Goal: Transaction & Acquisition: Purchase product/service

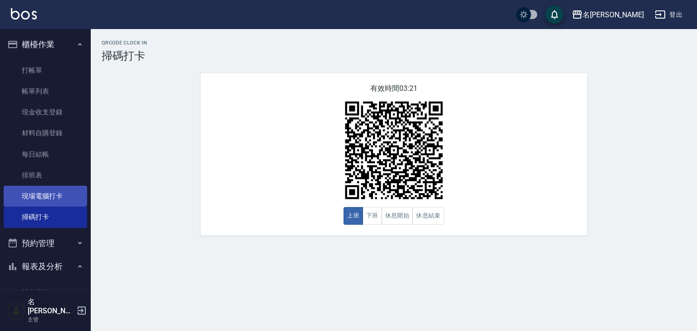
click at [29, 194] on link "現場電腦打卡" at bounding box center [45, 196] width 83 height 21
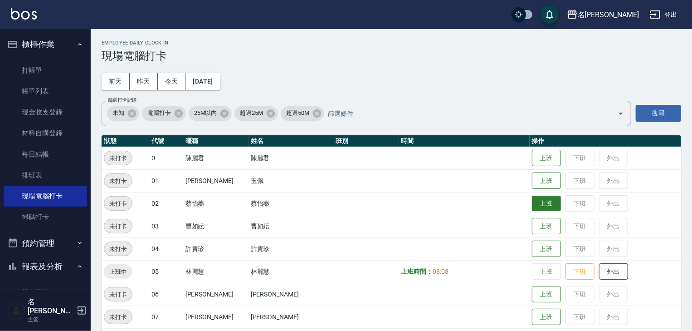
click at [534, 208] on button "上班" at bounding box center [546, 204] width 29 height 16
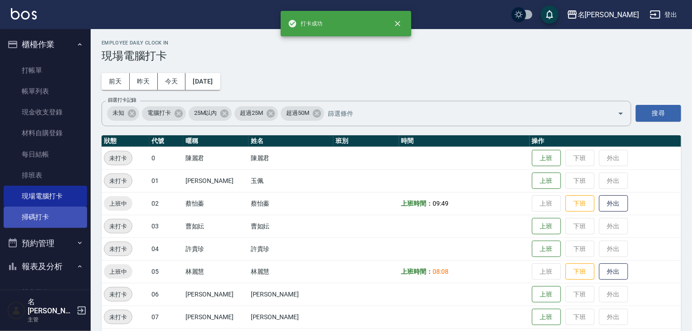
click at [48, 220] on link "掃碼打卡" at bounding box center [45, 216] width 83 height 21
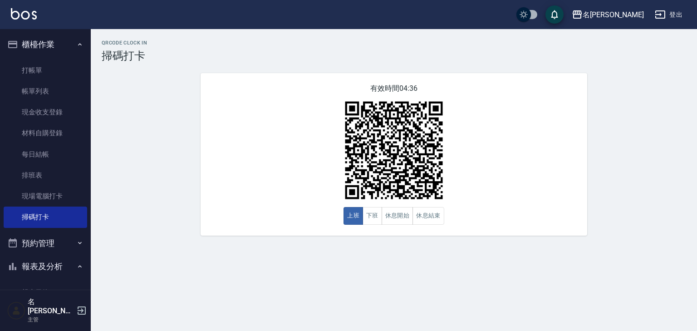
click at [21, 9] on img at bounding box center [24, 13] width 26 height 11
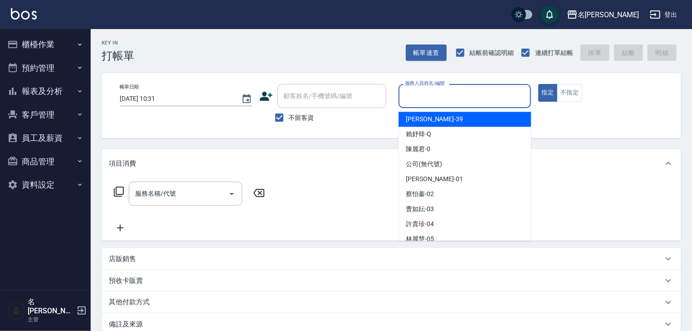
click at [474, 90] on input "服務人員姓名/編號" at bounding box center [465, 96] width 124 height 16
type input "ㄖ"
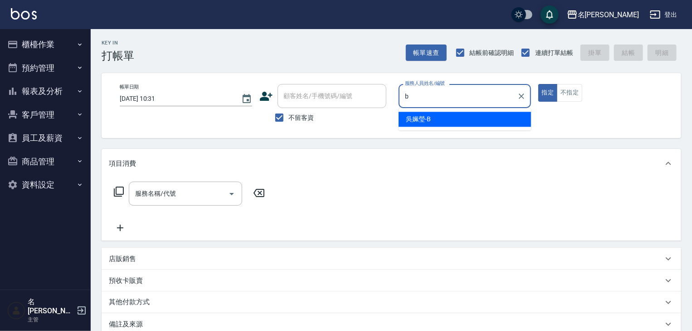
type input "[PERSON_NAME]"
type button "true"
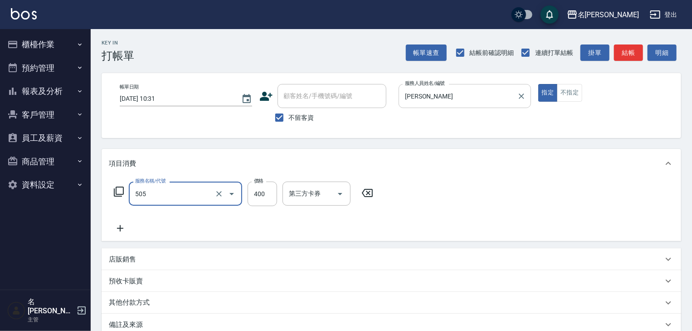
type input "洗髮(505)"
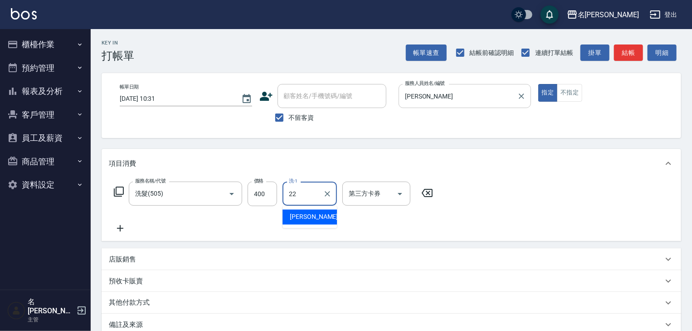
type input "[PERSON_NAME]-22"
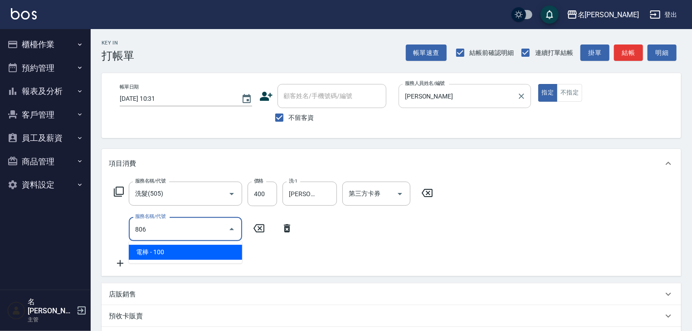
type input "電棒(806)"
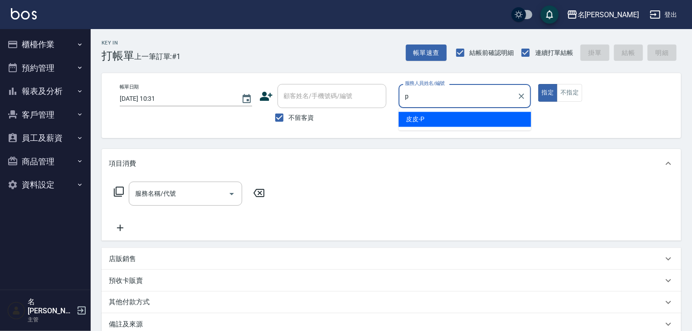
type input "皮皮-P"
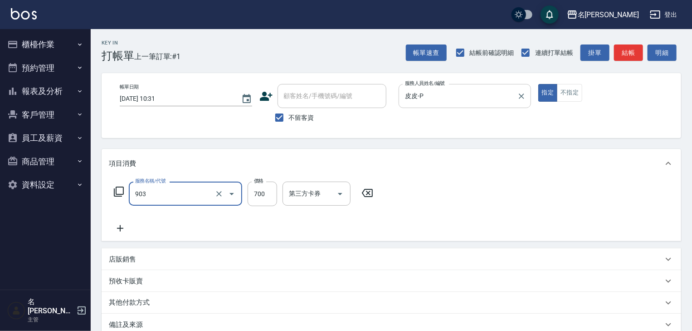
type input "修腳+手(903)"
drag, startPoint x: 594, startPoint y: 33, endPoint x: 598, endPoint y: 40, distance: 8.6
drag, startPoint x: 598, startPoint y: 40, endPoint x: 628, endPoint y: 58, distance: 34.8
click at [628, 58] on button "結帳" at bounding box center [628, 52] width 29 height 17
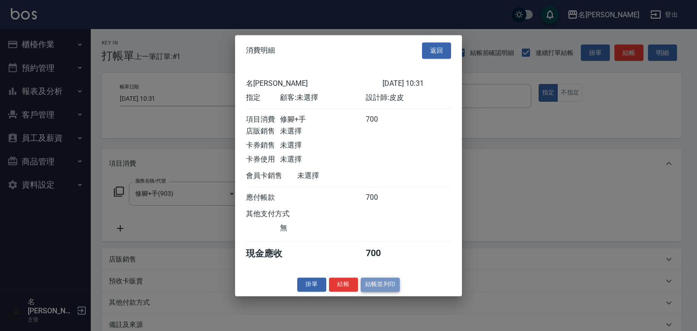
click at [383, 291] on button "結帳並列印" at bounding box center [380, 284] width 39 height 14
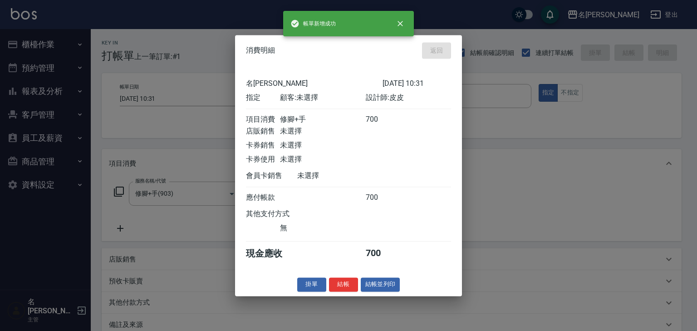
type input "[DATE] 10:50"
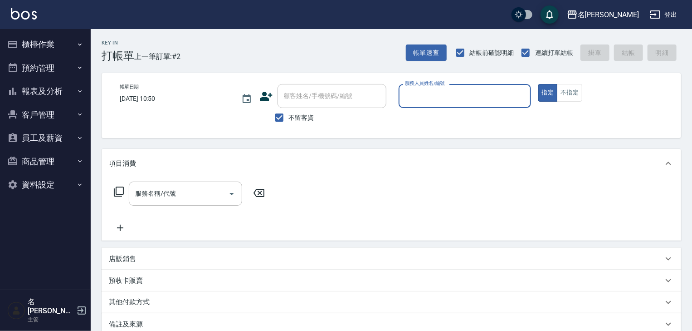
click at [28, 47] on button "櫃檯作業" at bounding box center [45, 45] width 83 height 24
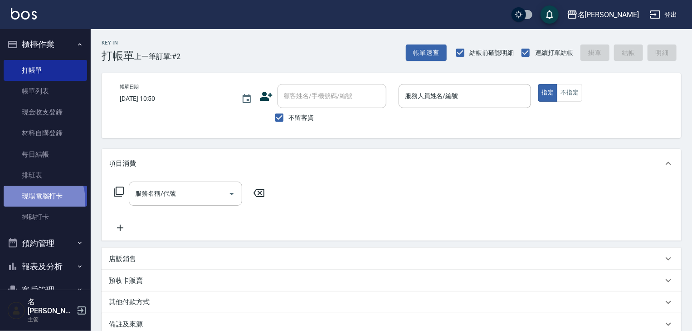
click at [35, 200] on link "現場電腦打卡" at bounding box center [45, 196] width 83 height 21
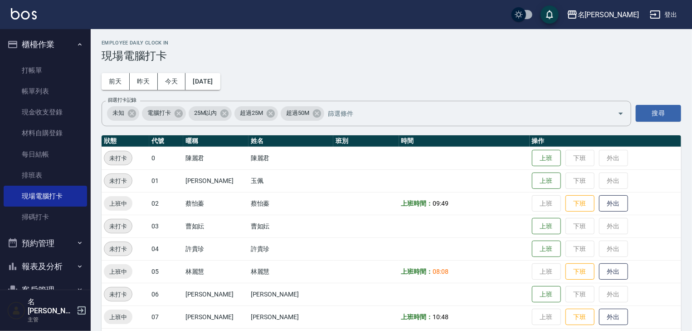
scroll to position [97, 0]
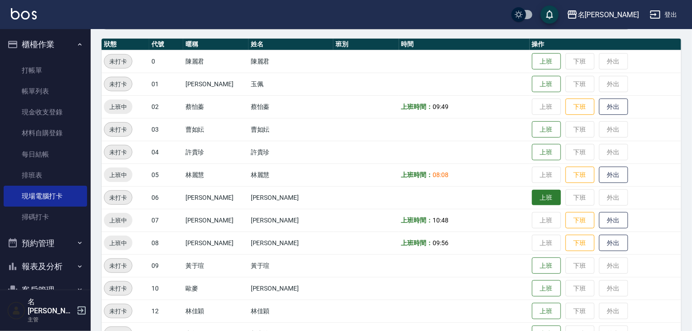
click at [541, 198] on button "上班" at bounding box center [546, 198] width 29 height 16
click at [31, 12] on img at bounding box center [24, 13] width 26 height 11
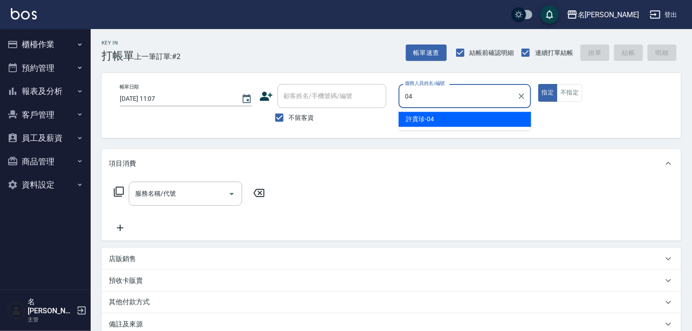
type input "[PERSON_NAME]-04"
type button "true"
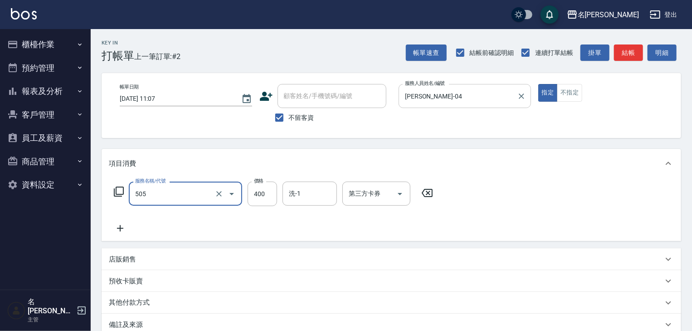
type input "洗髮(505)"
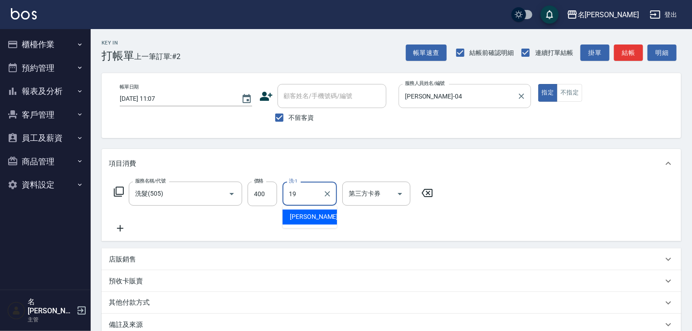
type input "[PERSON_NAME]-19"
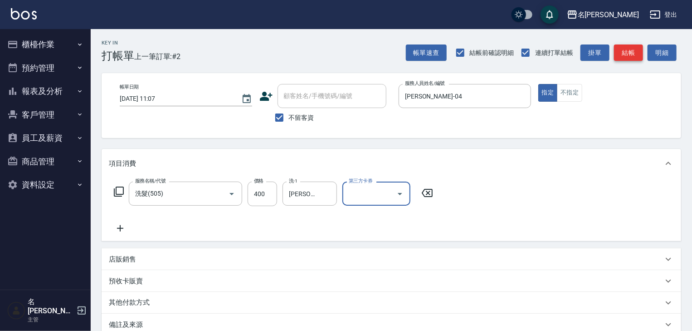
click at [621, 54] on button "結帳" at bounding box center [628, 52] width 29 height 17
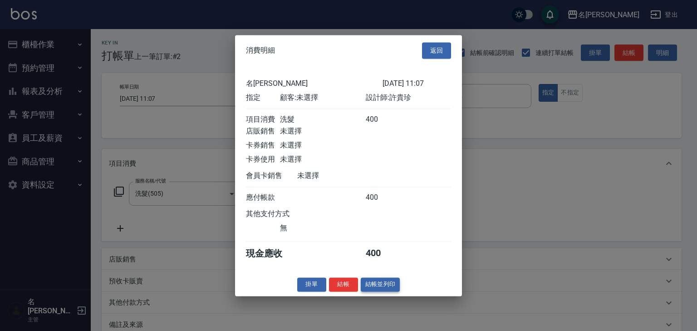
click at [379, 291] on button "結帳並列印" at bounding box center [380, 284] width 39 height 14
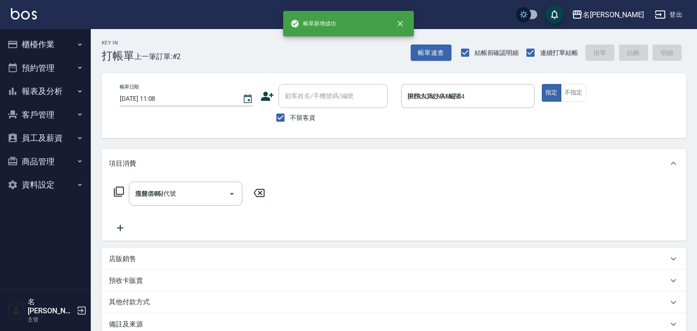
type input "[DATE] 11:08"
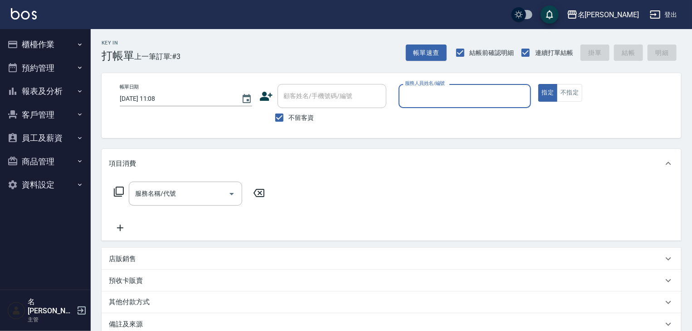
click at [34, 93] on button "報表及分析" at bounding box center [45, 91] width 83 height 24
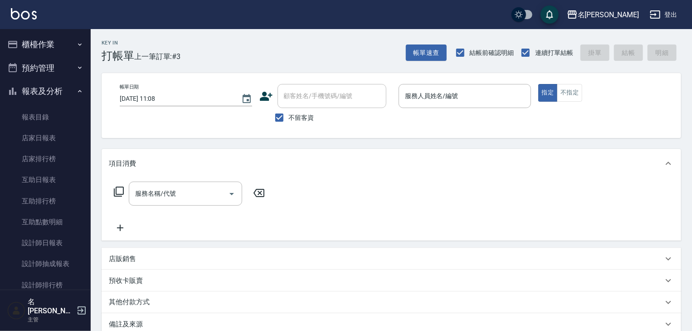
click at [28, 46] on button "櫃檯作業" at bounding box center [45, 45] width 83 height 24
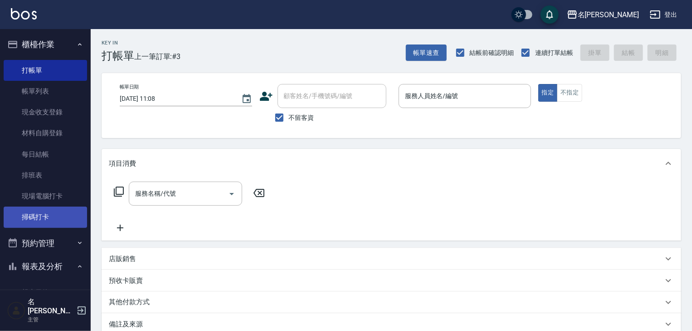
click at [45, 221] on link "掃碼打卡" at bounding box center [45, 216] width 83 height 21
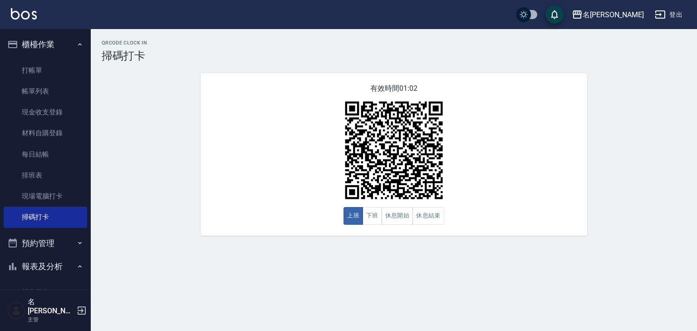
click at [21, 17] on img at bounding box center [24, 13] width 26 height 11
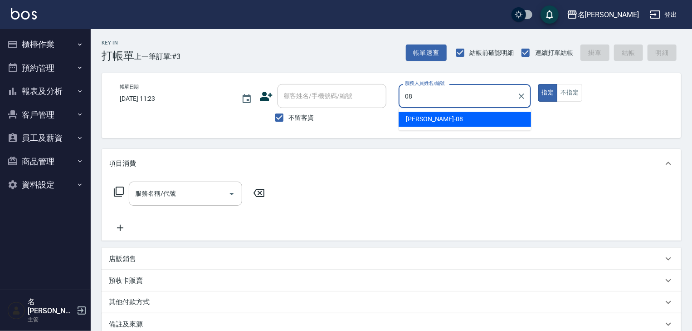
type input "[PERSON_NAME]-08"
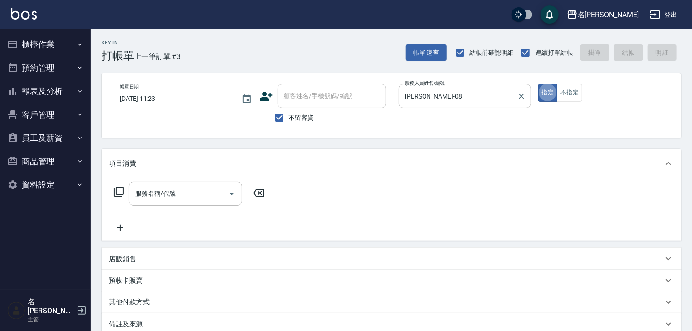
type button "true"
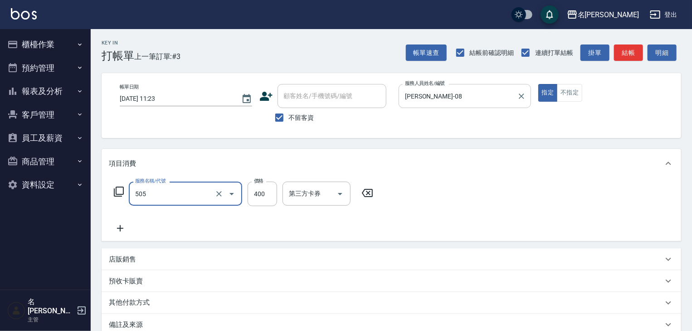
type input "洗髮(505)"
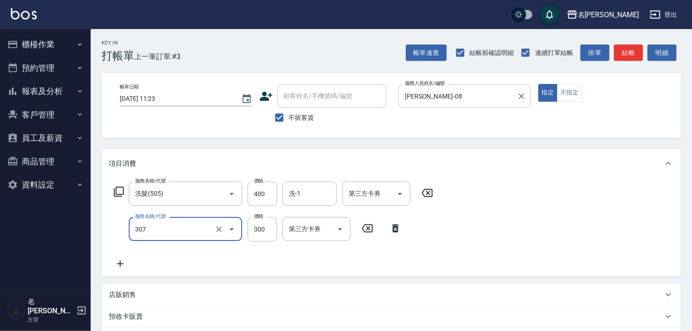
type input "剪髮(307)"
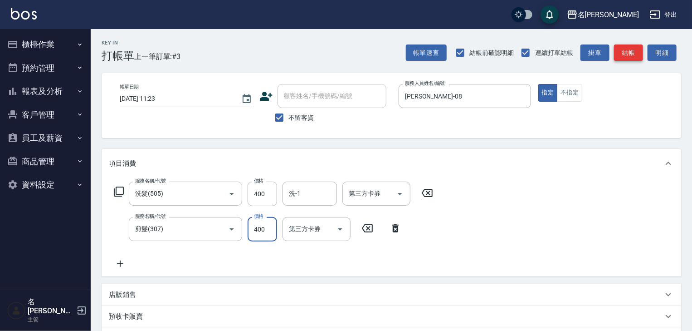
type input "400"
click at [624, 46] on button "結帳" at bounding box center [628, 52] width 29 height 17
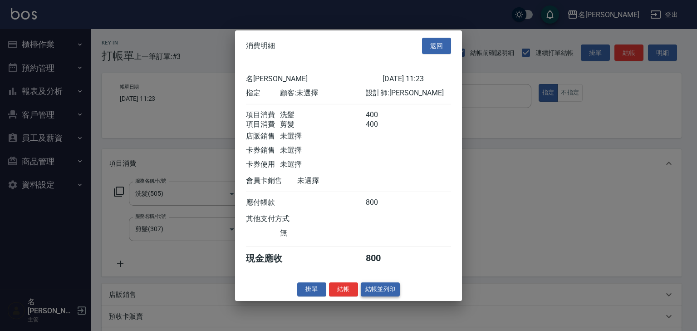
click at [384, 292] on button "結帳並列印" at bounding box center [380, 289] width 39 height 14
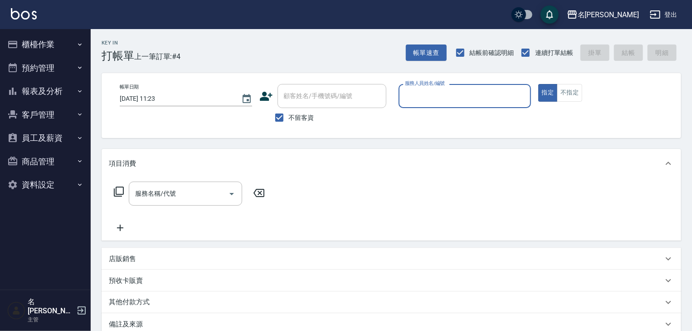
click at [457, 85] on div "服務人員姓名/編號" at bounding box center [465, 96] width 133 height 24
type input "[PERSON_NAME]-01"
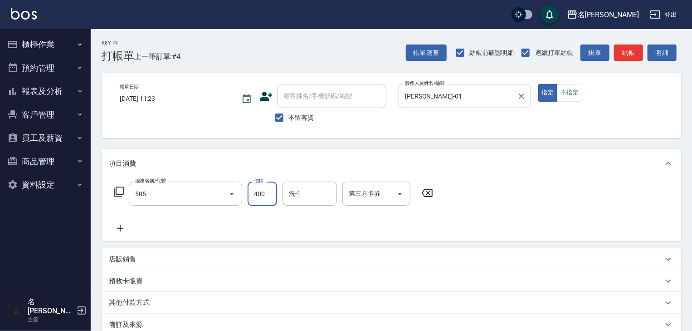
type input "洗髮(505)"
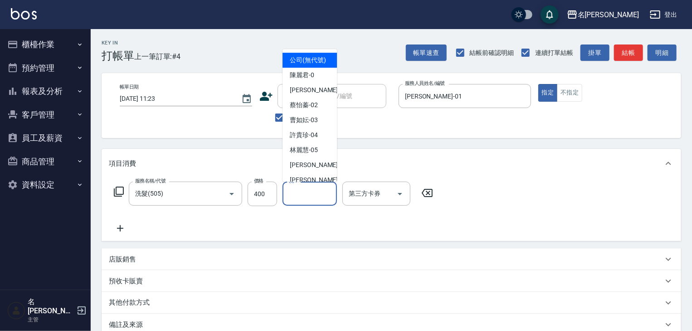
click at [319, 193] on input "洗-1" at bounding box center [310, 194] width 46 height 16
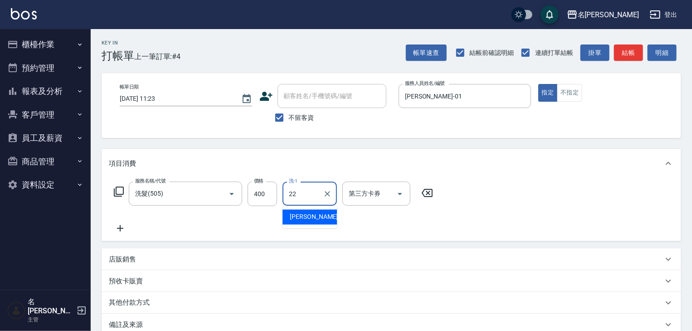
type input "[PERSON_NAME]-22"
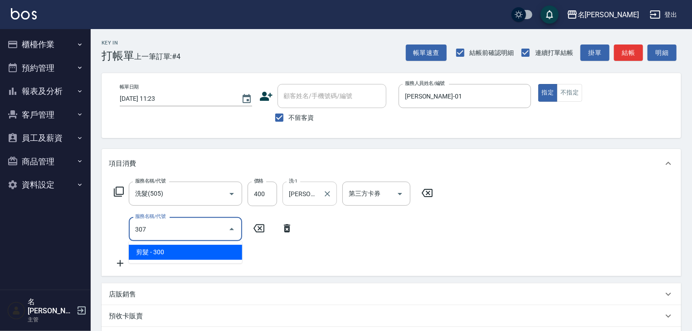
type input "剪髮(307)"
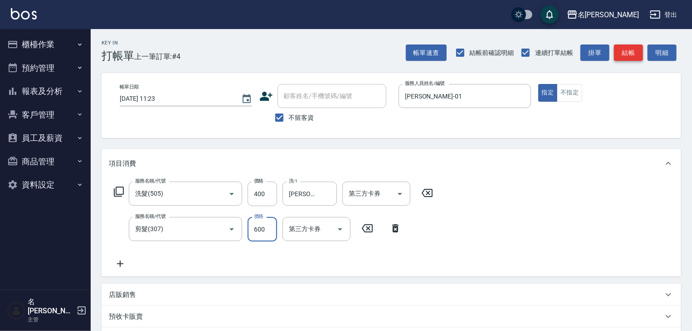
type input "600"
click at [632, 51] on button "結帳" at bounding box center [628, 52] width 29 height 17
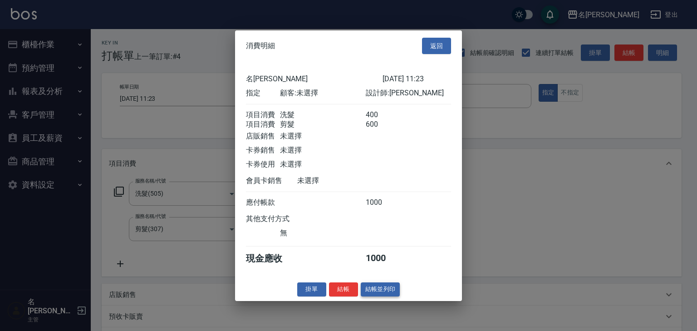
click at [398, 292] on button "結帳並列印" at bounding box center [380, 289] width 39 height 14
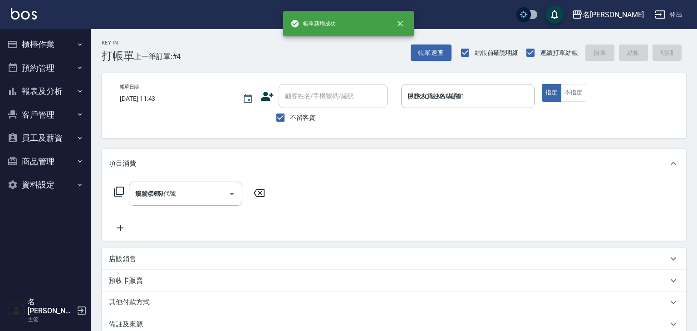
type input "[DATE] 11:43"
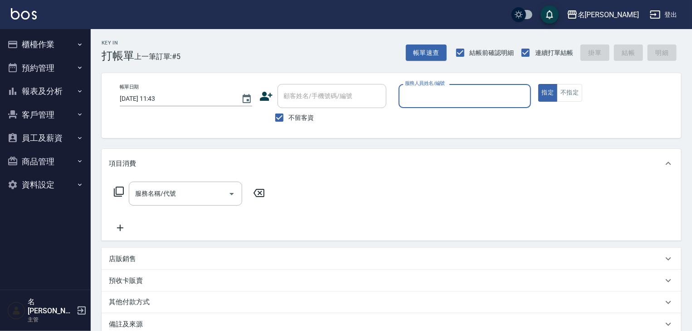
click at [58, 135] on button "員工及薪資" at bounding box center [45, 138] width 83 height 24
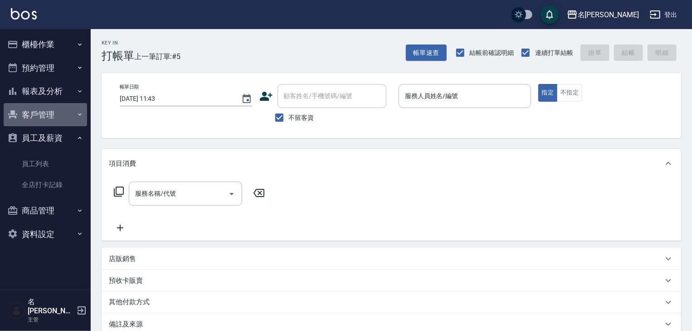
click at [71, 114] on button "客戶管理" at bounding box center [45, 115] width 83 height 24
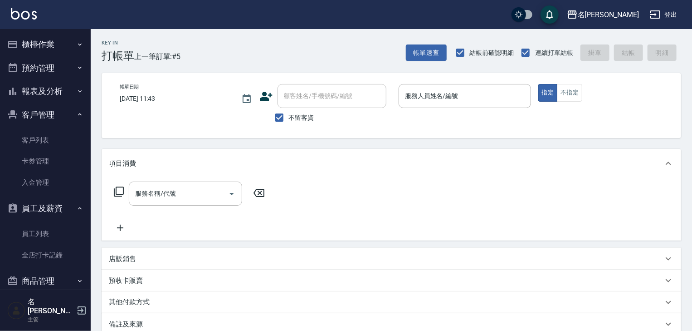
click at [41, 35] on button "櫃檯作業" at bounding box center [45, 45] width 83 height 24
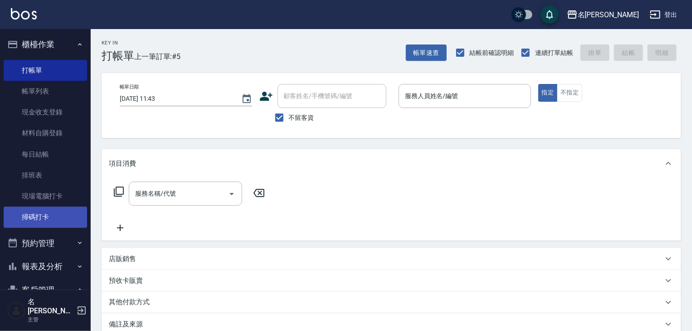
click at [52, 218] on link "掃碼打卡" at bounding box center [45, 216] width 83 height 21
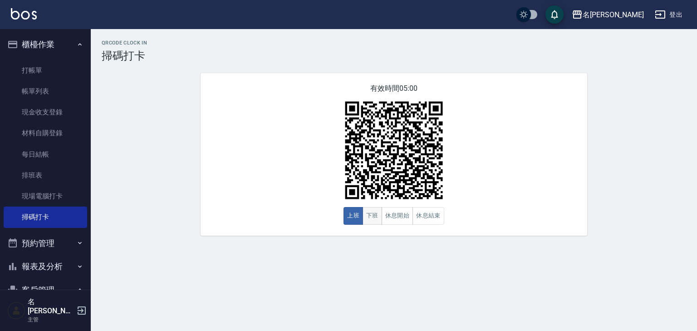
click at [374, 212] on button "下班" at bounding box center [373, 216] width 20 height 18
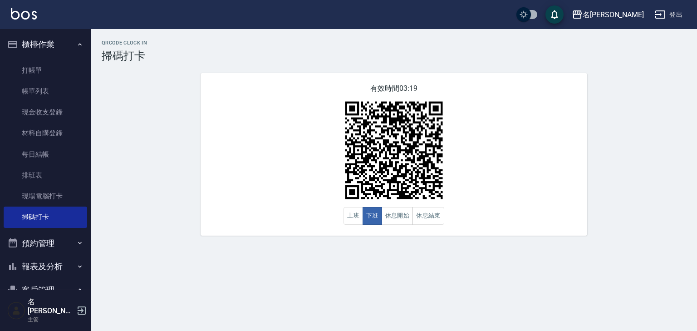
click at [36, 21] on div "名[PERSON_NAME]出" at bounding box center [348, 14] width 697 height 29
click at [33, 19] on img at bounding box center [24, 13] width 26 height 11
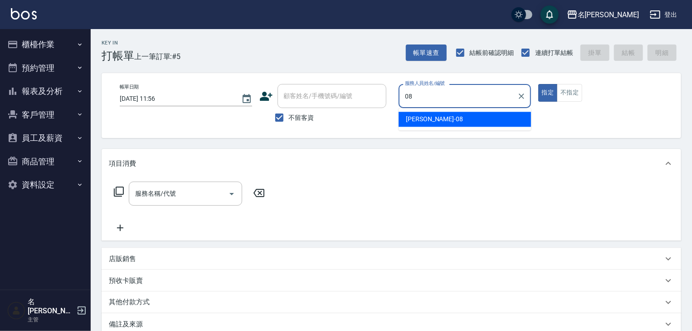
type input "[PERSON_NAME]-08"
type button "true"
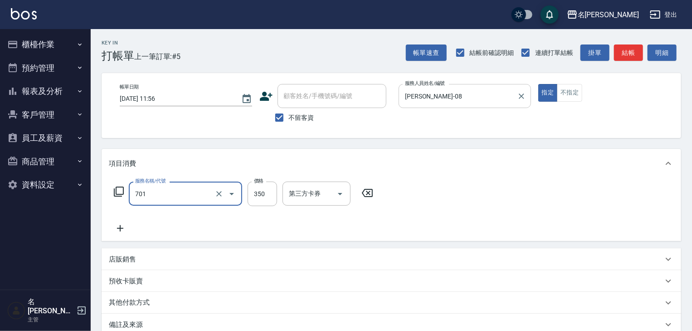
type input "梳髮(701)"
type input "350"
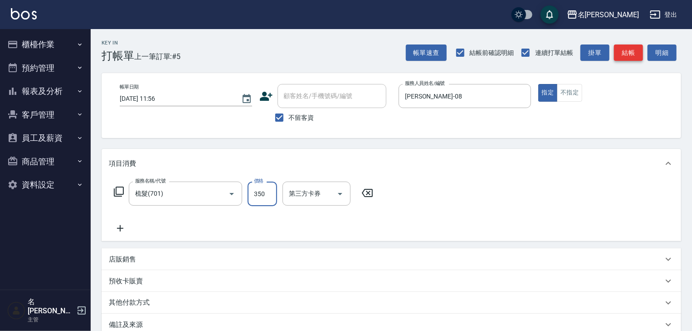
click at [630, 54] on button "結帳" at bounding box center [628, 52] width 29 height 17
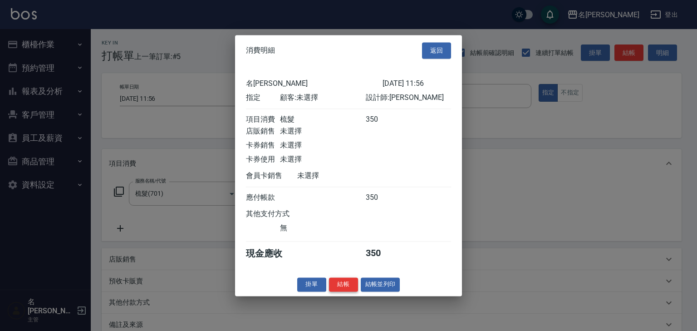
click at [348, 287] on button "結帳" at bounding box center [343, 284] width 29 height 14
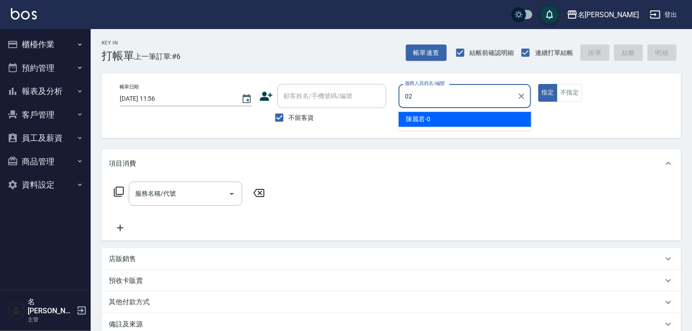
type input "[PERSON_NAME]02"
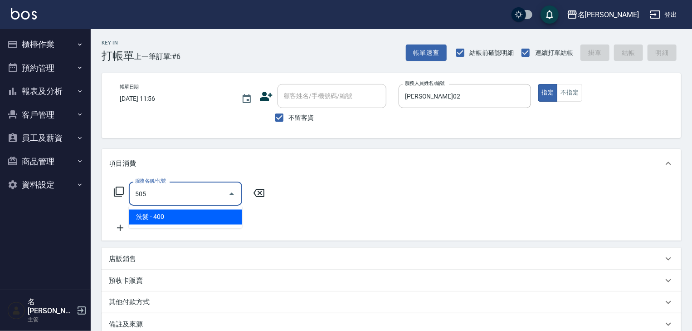
type input "洗髮(505)"
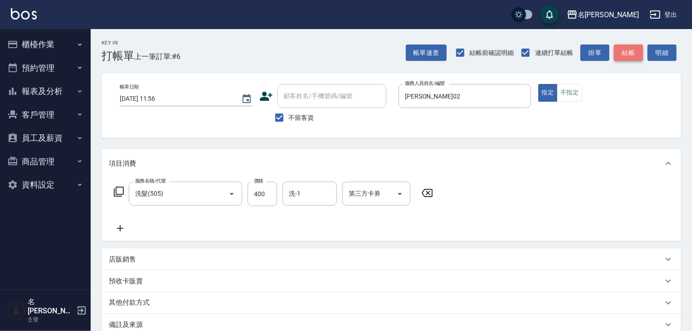
click at [637, 54] on button "結帳" at bounding box center [628, 52] width 29 height 17
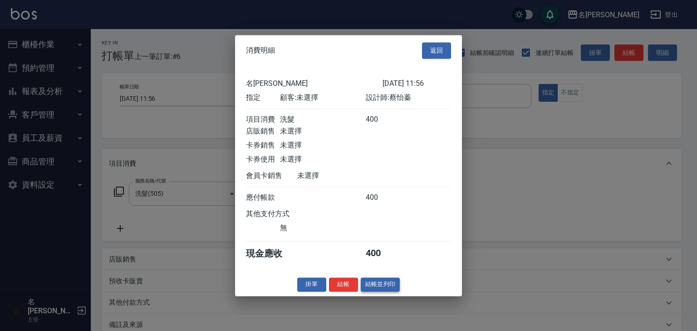
click at [394, 287] on button "結帳並列印" at bounding box center [380, 284] width 39 height 14
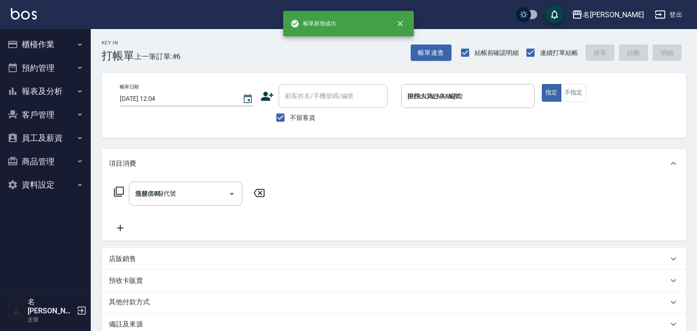
type input "[DATE] 12:04"
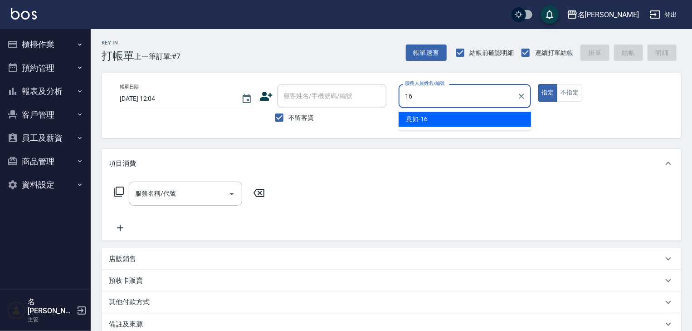
type input "意如-16"
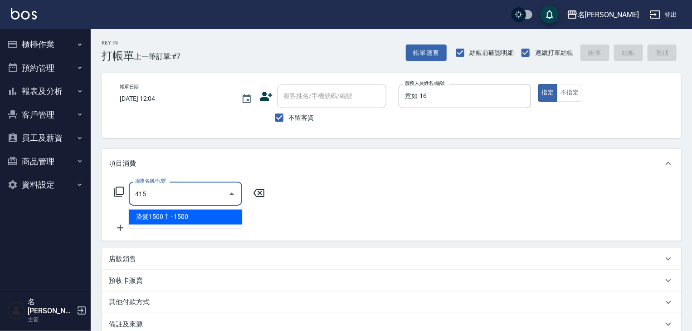
type input "染髮1500↑(415)"
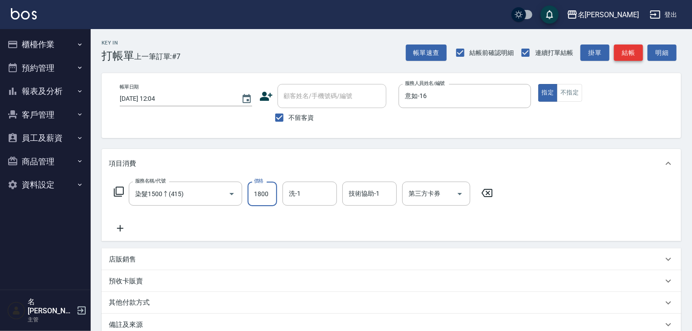
type input "1800"
click at [634, 54] on button "結帳" at bounding box center [628, 52] width 29 height 17
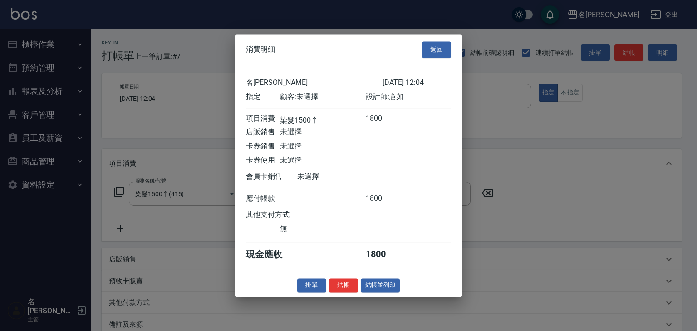
click at [387, 297] on div "消費明細 返回 名留[PERSON_NAME] [DATE] 12:04 指定 顧客: 未選擇 設計師: 意如 項目消費 染髮1500↑ 1800 店販銷售 …" at bounding box center [348, 165] width 227 height 263
click at [389, 290] on button "結帳並列印" at bounding box center [380, 285] width 39 height 14
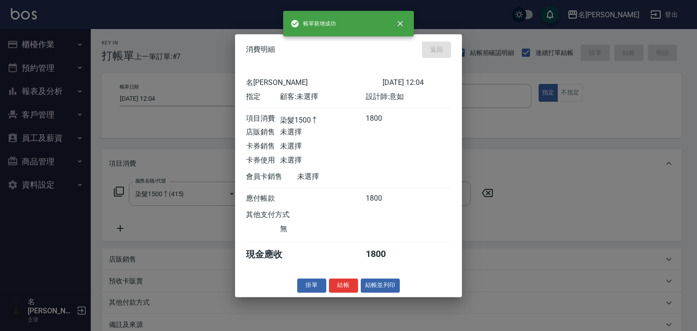
type input "[DATE] 12:24"
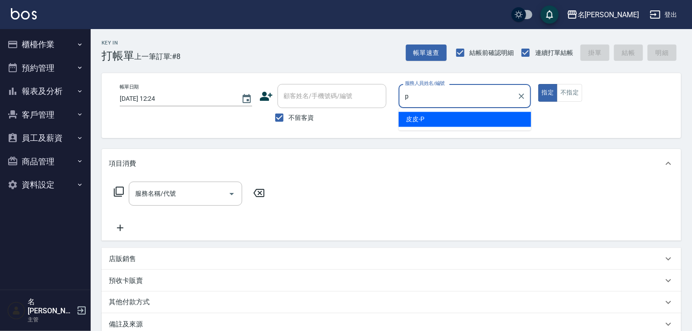
type input "皮皮-P"
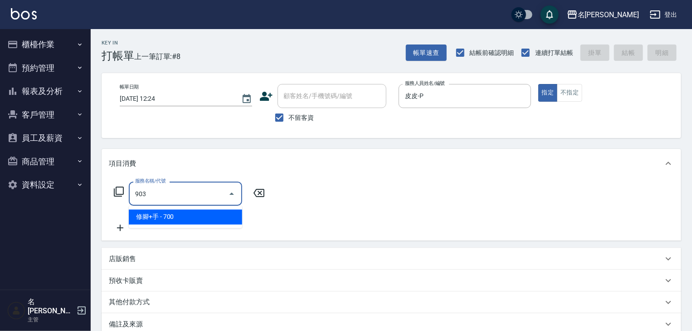
type input "修腳+手(903)"
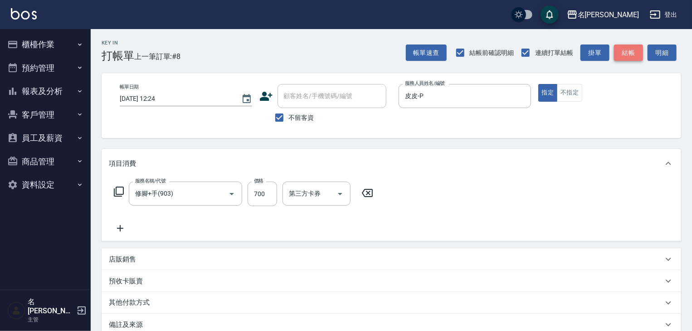
click at [631, 53] on button "結帳" at bounding box center [628, 52] width 29 height 17
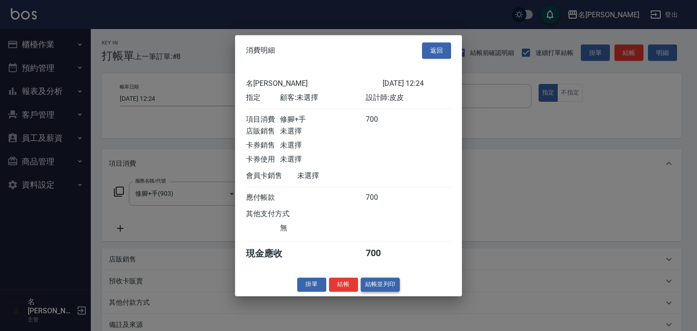
click at [397, 290] on button "結帳並列印" at bounding box center [380, 284] width 39 height 14
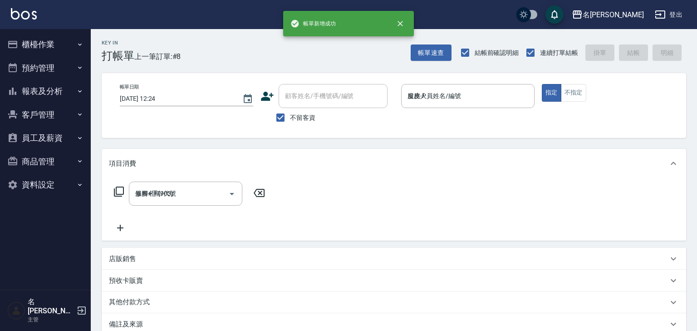
type input "[DATE] 12:26"
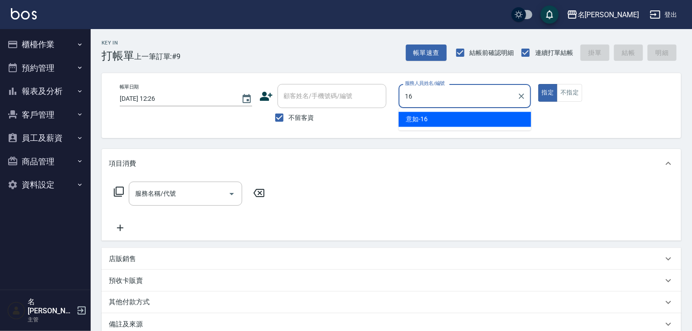
type input "意如-16"
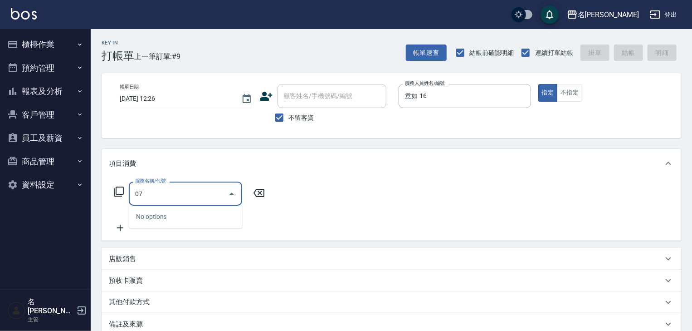
type input "0"
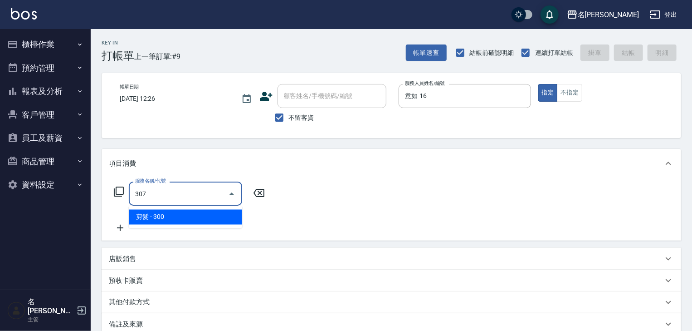
type input "剪髮(307)"
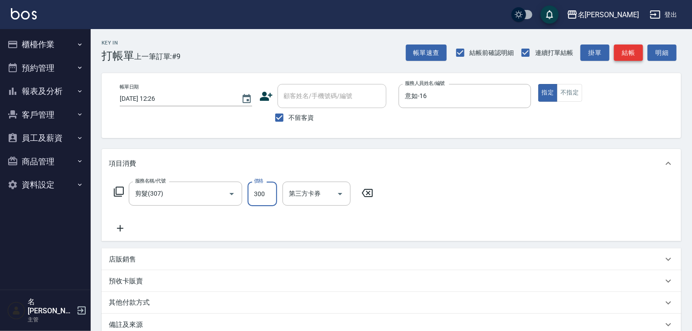
click at [629, 58] on button "結帳" at bounding box center [628, 52] width 29 height 17
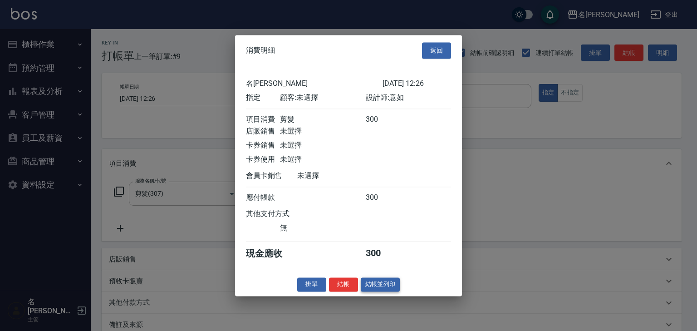
click at [375, 290] on button "結帳並列印" at bounding box center [380, 284] width 39 height 14
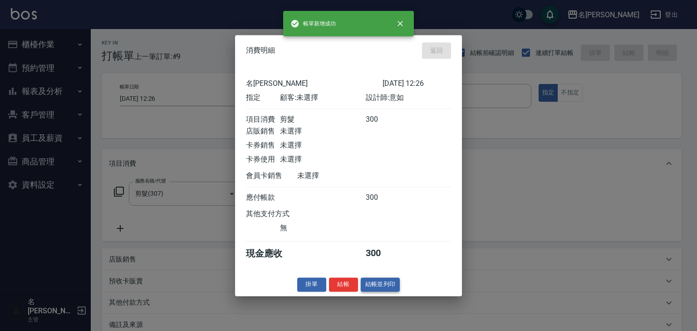
type input "[DATE] 12:52"
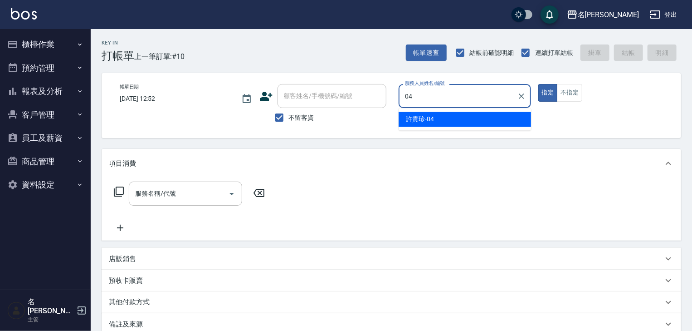
type input "[PERSON_NAME]-04"
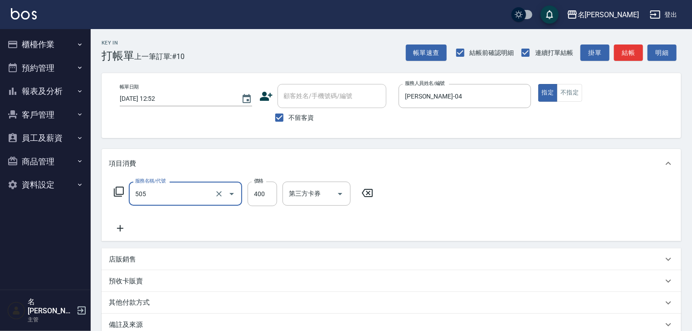
type input "洗髮(505)"
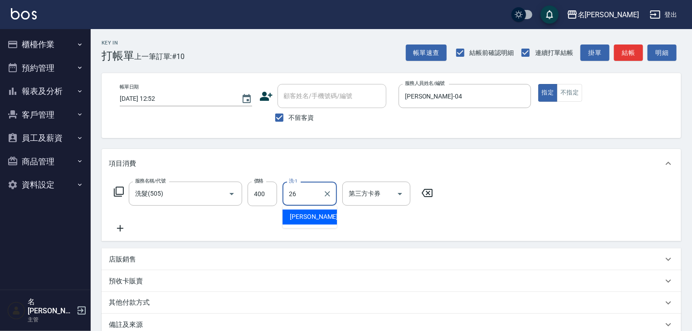
type input "[PERSON_NAME]筑-26"
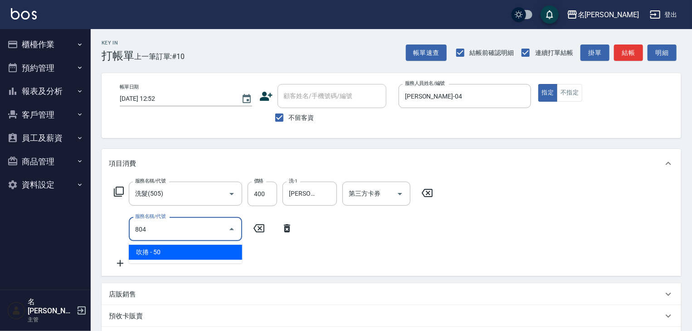
type input "吹捲(804)"
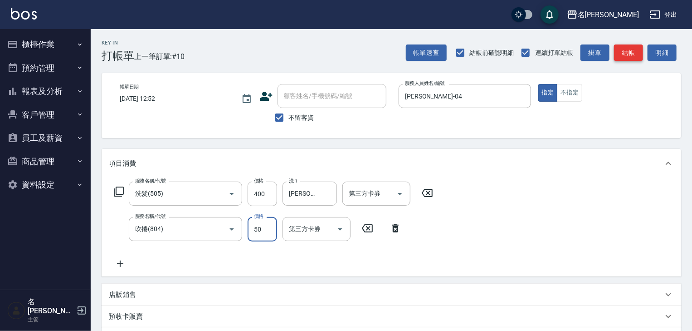
click at [635, 51] on button "結帳" at bounding box center [628, 52] width 29 height 17
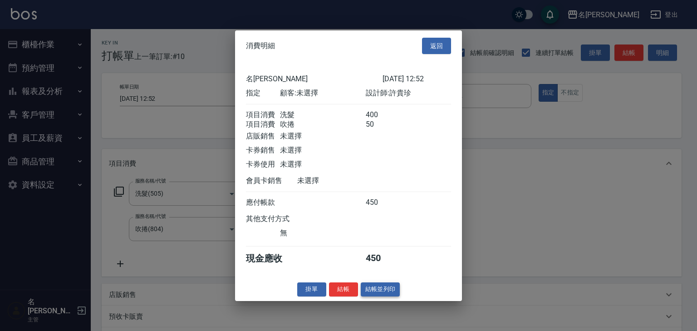
click at [392, 289] on button "結帳並列印" at bounding box center [380, 289] width 39 height 14
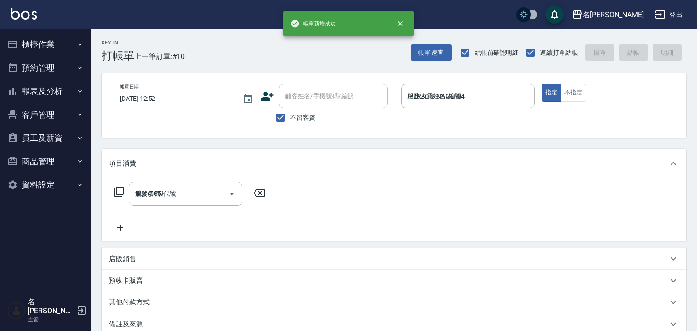
type input "[DATE] 12:55"
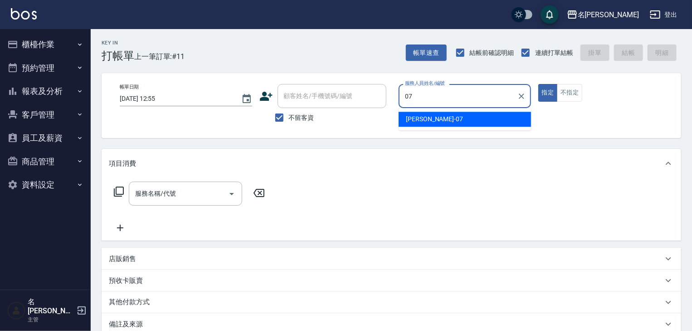
type input "[PERSON_NAME]-07"
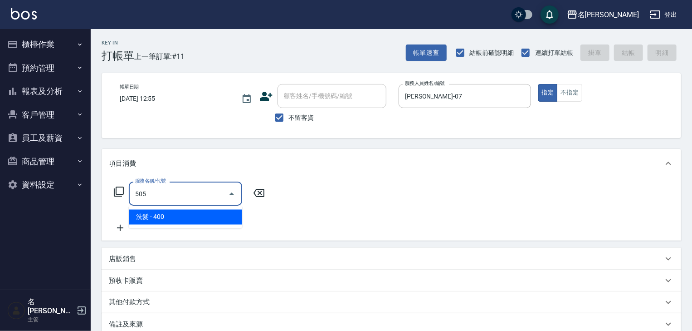
type input "洗髮(505)"
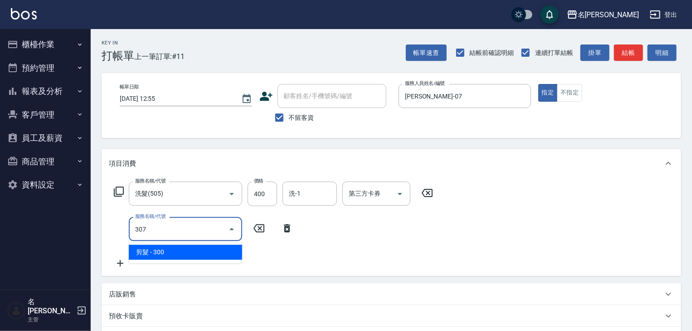
type input "剪髮(307)"
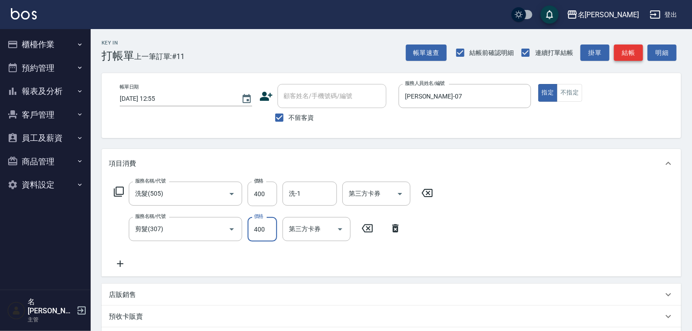
type input "400"
click at [627, 50] on button "結帳" at bounding box center [628, 52] width 29 height 17
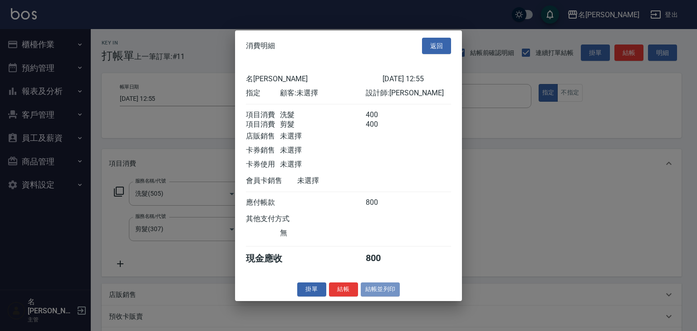
click at [396, 290] on button "結帳並列印" at bounding box center [380, 289] width 39 height 14
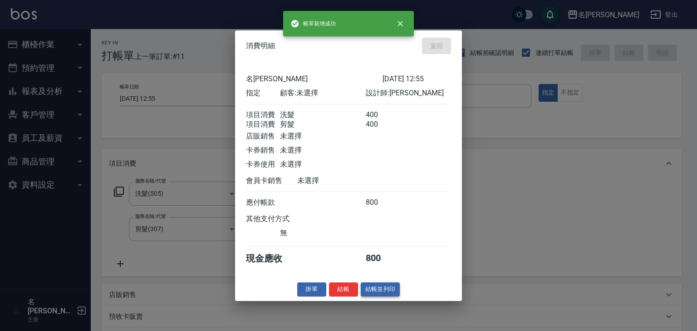
type input "[DATE] 12:56"
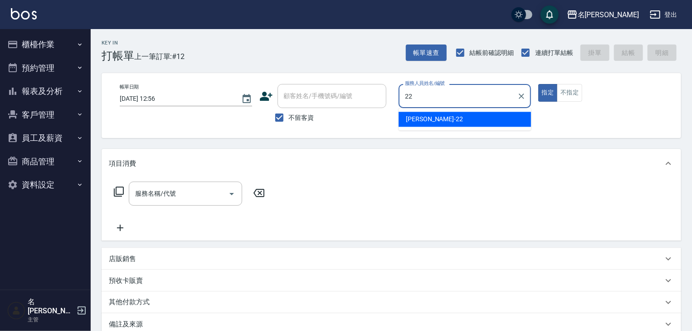
type input "[PERSON_NAME]-22"
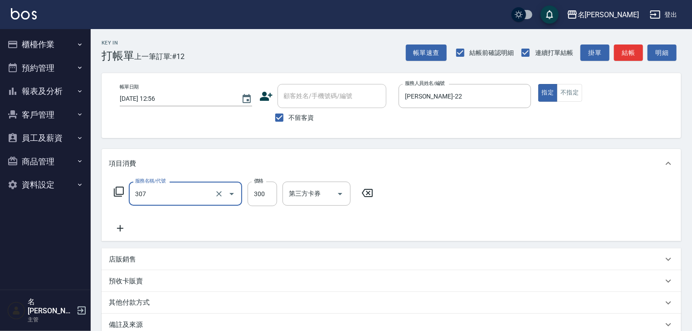
type input "剪髮(307)"
type input "1200"
click at [634, 60] on button "結帳" at bounding box center [628, 52] width 29 height 17
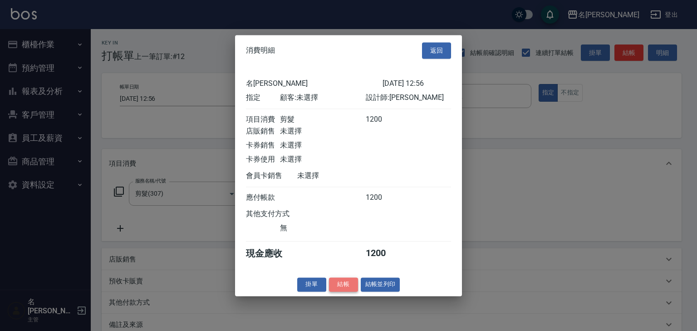
click at [336, 287] on button "結帳" at bounding box center [343, 284] width 29 height 14
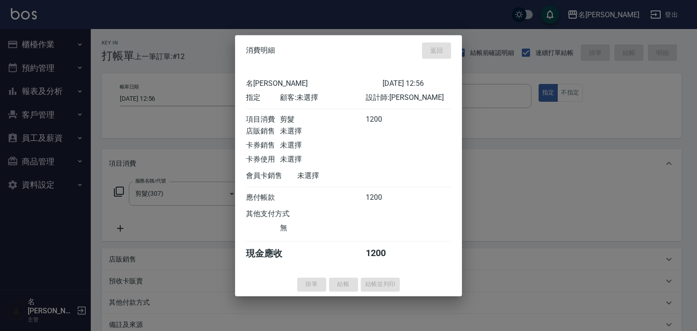
type input "[DATE] 13:04"
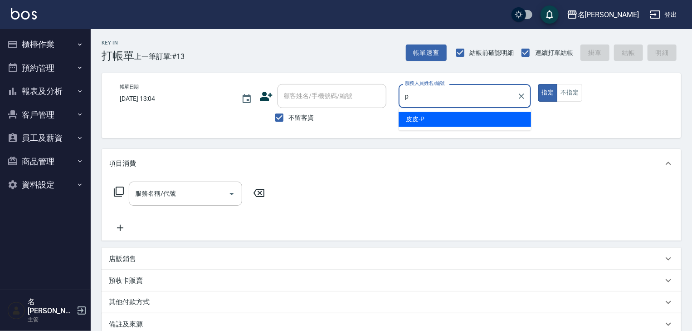
type input "皮皮-P"
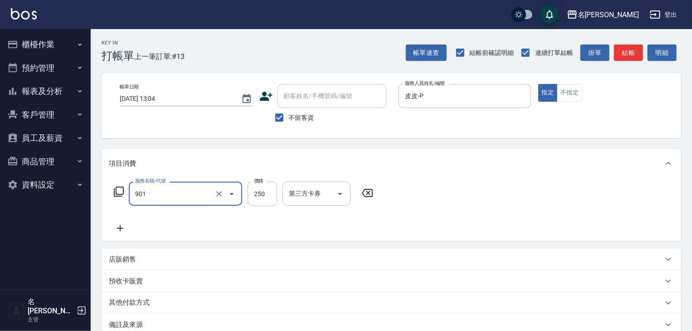
type input "修手指甲(901)"
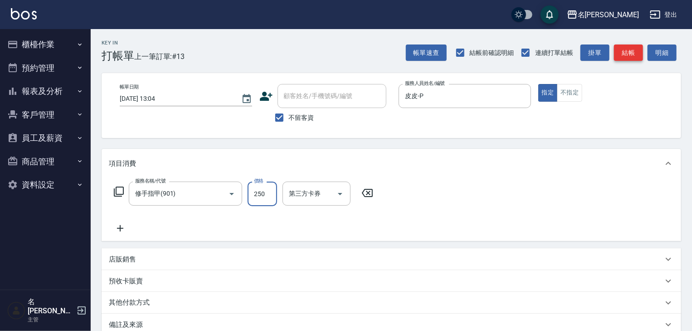
click at [637, 47] on button "結帳" at bounding box center [628, 52] width 29 height 17
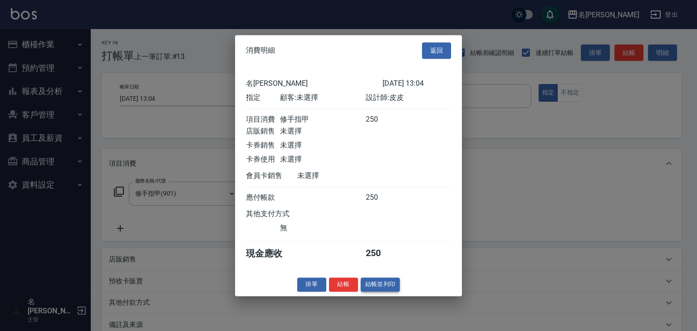
click at [393, 288] on button "結帳並列印" at bounding box center [380, 284] width 39 height 14
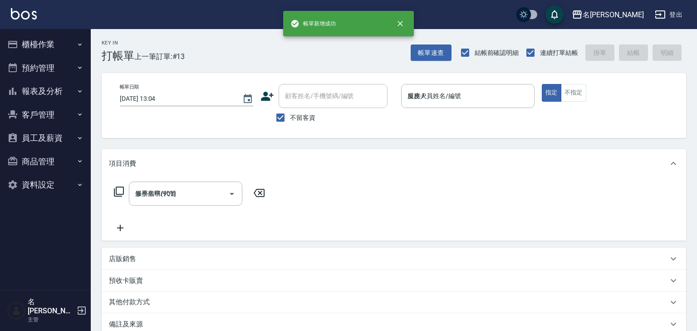
type input "[DATE] 13:24"
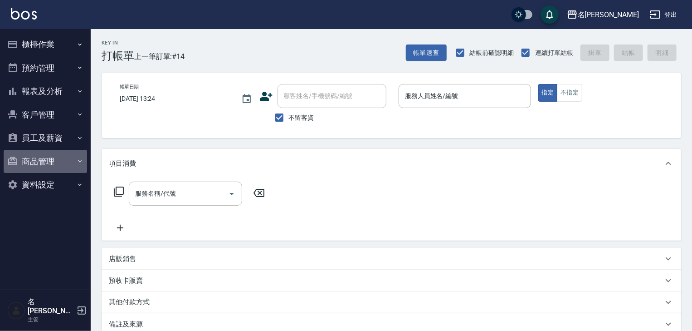
click at [39, 160] on button "商品管理" at bounding box center [45, 162] width 83 height 24
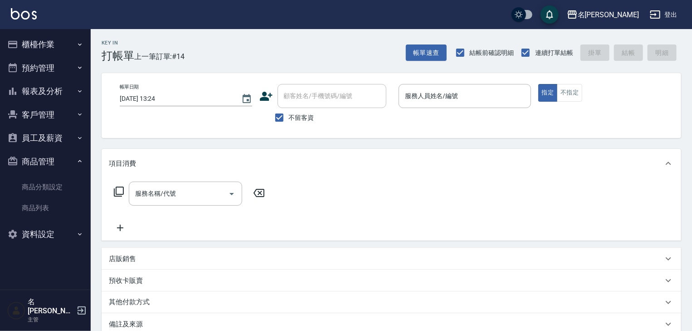
click at [43, 143] on button "員工及薪資" at bounding box center [45, 138] width 83 height 24
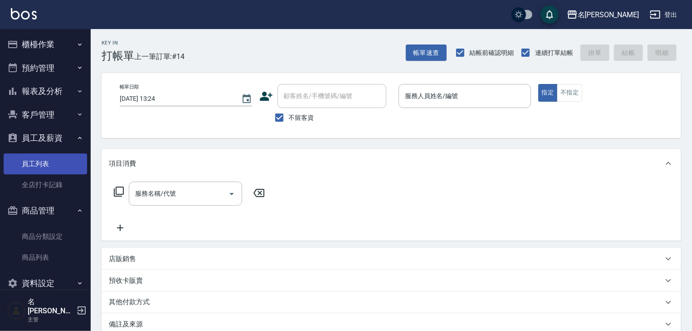
click at [49, 167] on link "員工列表" at bounding box center [45, 163] width 83 height 21
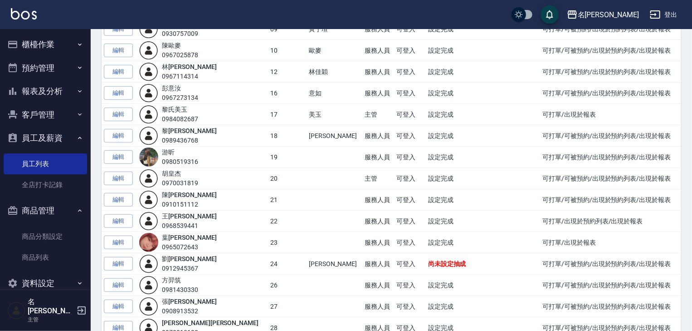
scroll to position [339, 0]
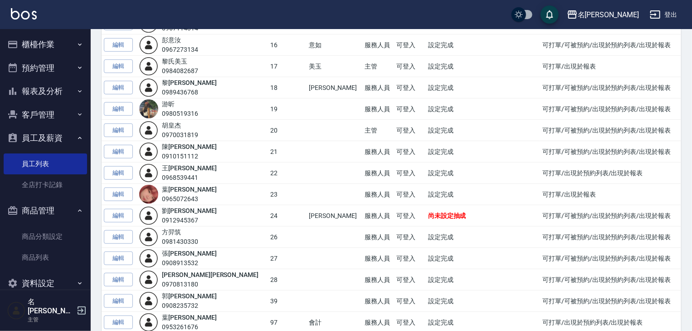
click at [26, 15] on img at bounding box center [24, 13] width 26 height 11
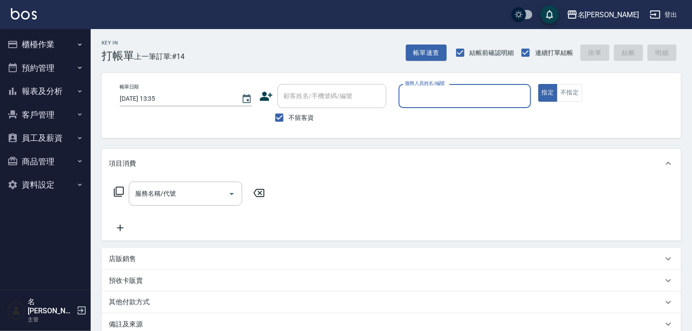
click at [491, 93] on input "服務人員姓名/編號" at bounding box center [465, 96] width 124 height 16
type input "[PERSON_NAME]"
type button "true"
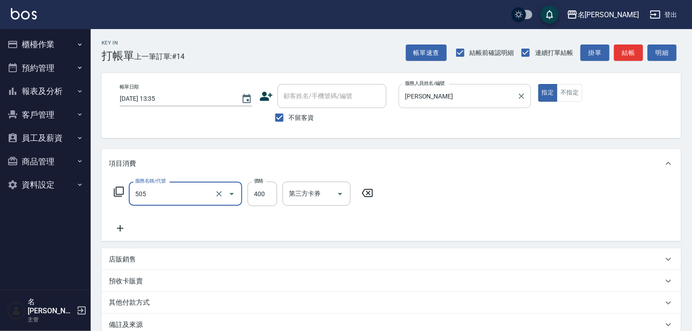
type input "洗髮(505)"
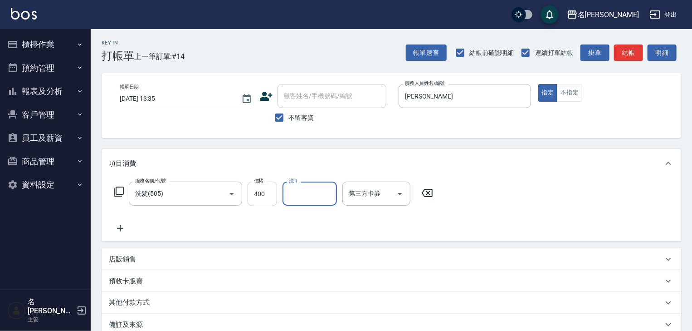
click at [255, 192] on input "400" at bounding box center [262, 194] width 29 height 25
type input "300"
click at [632, 52] on button "結帳" at bounding box center [628, 52] width 29 height 17
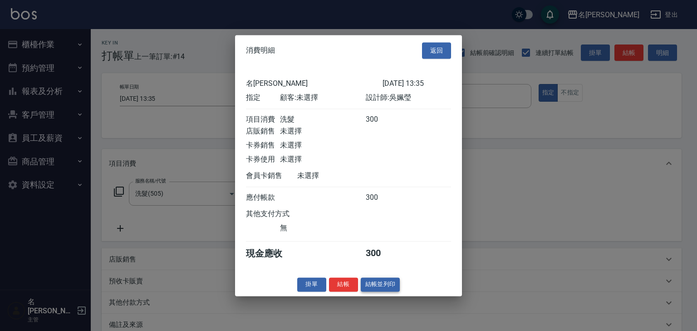
click at [394, 290] on button "結帳並列印" at bounding box center [380, 284] width 39 height 14
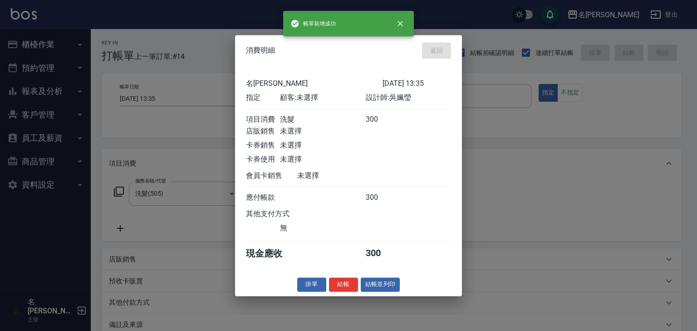
type input "[DATE] 13:38"
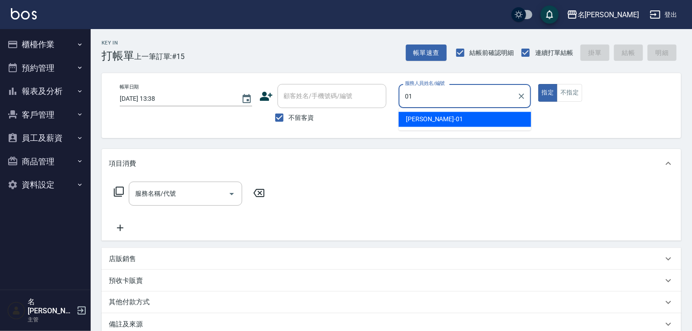
type input "[PERSON_NAME]-01"
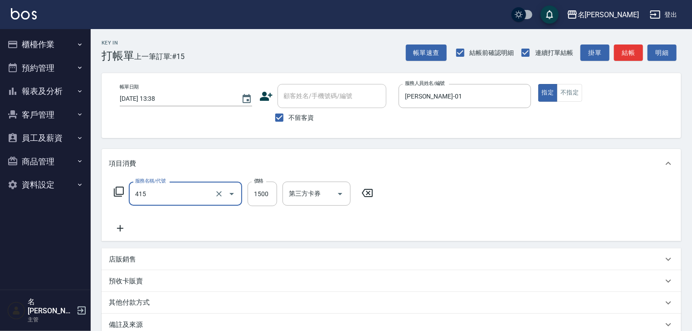
type input "染髮1500↑(415)"
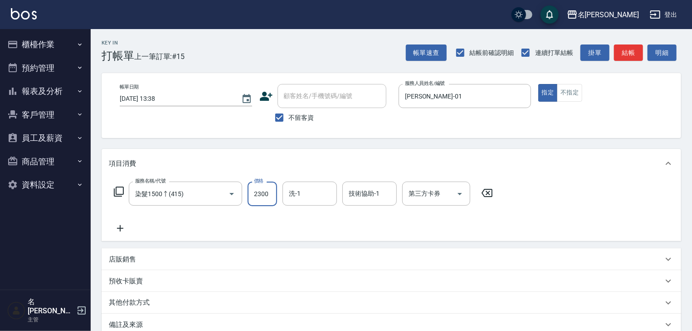
type input "2300"
type input "[PERSON_NAME]-22"
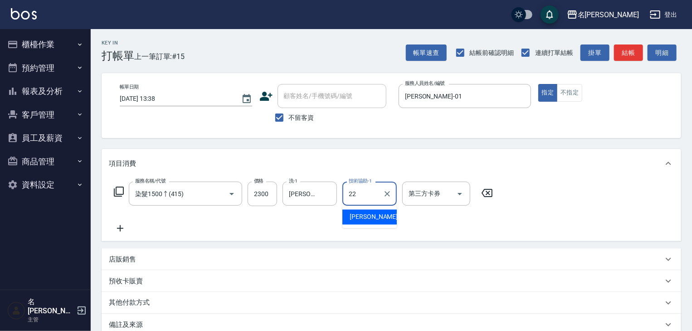
type input "[PERSON_NAME]-22"
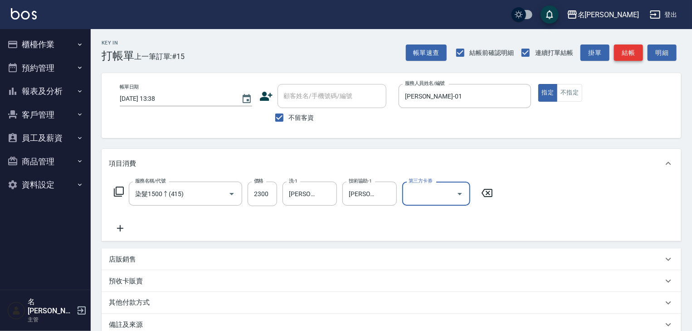
click at [624, 58] on button "結帳" at bounding box center [628, 52] width 29 height 17
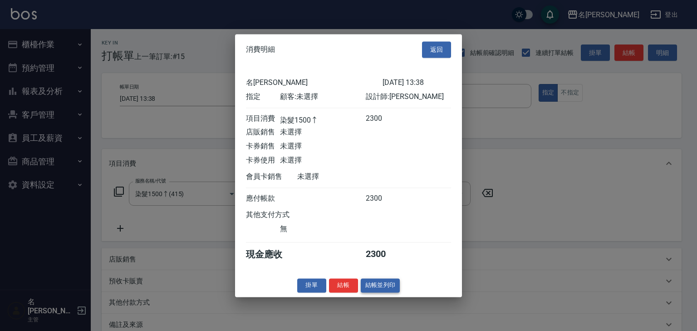
click at [387, 287] on button "結帳並列印" at bounding box center [380, 285] width 39 height 14
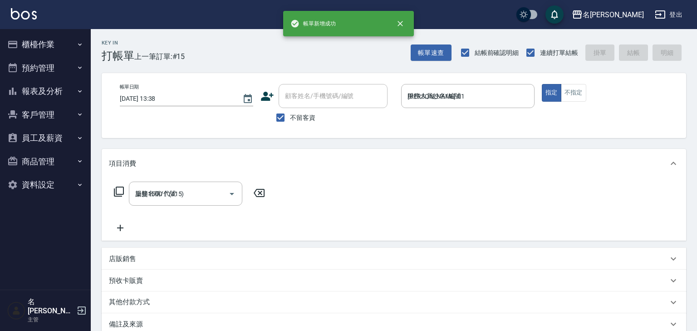
type input "[DATE] 13:42"
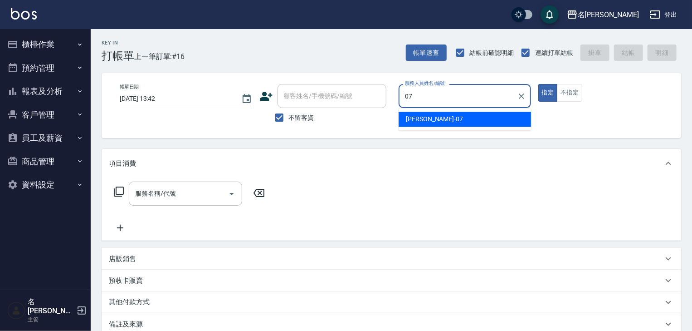
type input "[PERSON_NAME]-07"
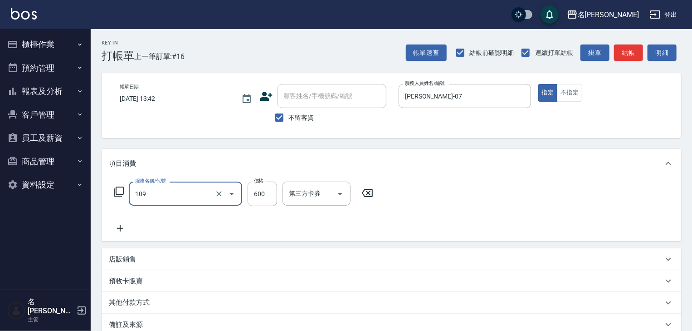
type input "基礎活氧健康洗/何首烏(109)"
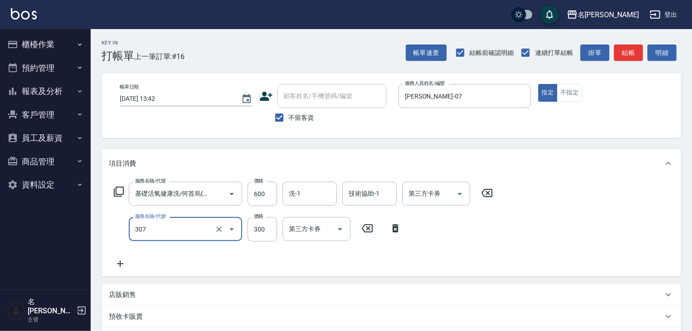
type input "剪髮(307)"
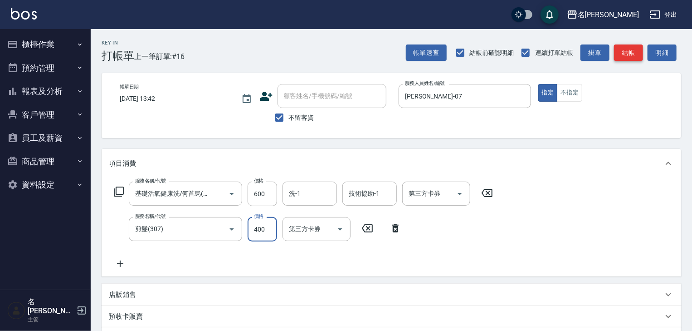
type input "400"
click at [637, 53] on button "結帳" at bounding box center [628, 52] width 29 height 17
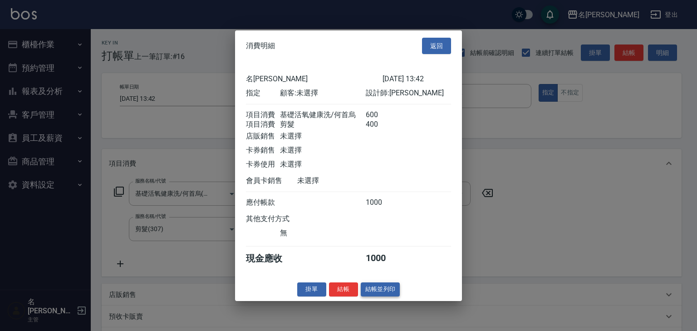
click at [385, 296] on button "結帳並列印" at bounding box center [380, 289] width 39 height 14
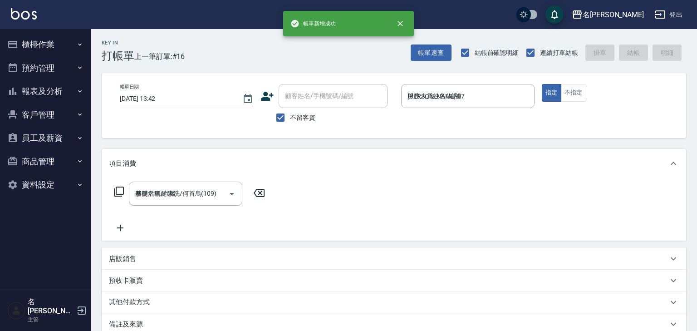
type input "[DATE] 13:55"
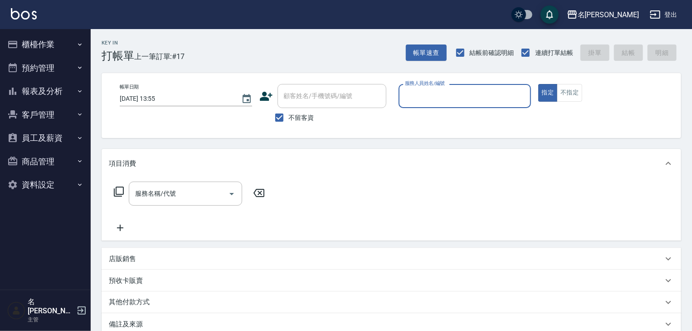
click at [417, 85] on label "服務人員姓名/編號" at bounding box center [425, 83] width 40 height 7
click at [417, 88] on input "服務人員姓名/編號" at bounding box center [465, 96] width 124 height 16
type input "[PERSON_NAME]-06"
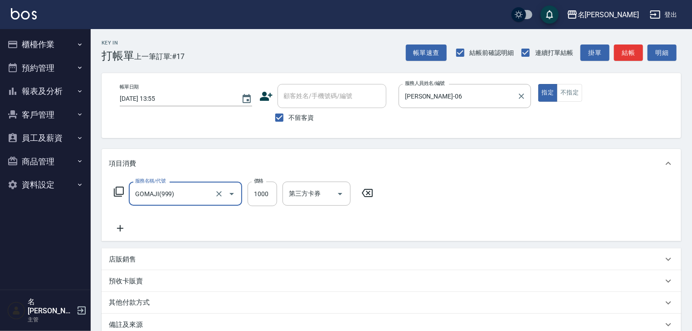
type input "GOMAJI(999)"
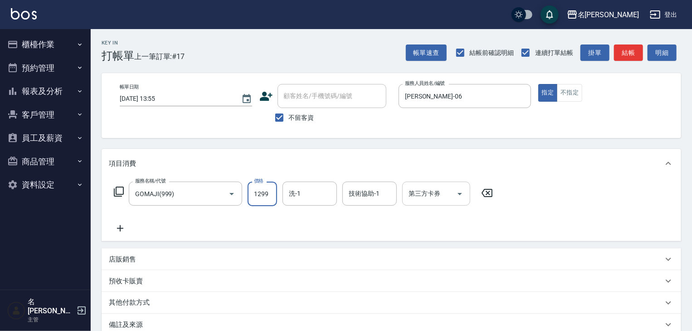
type input "1299"
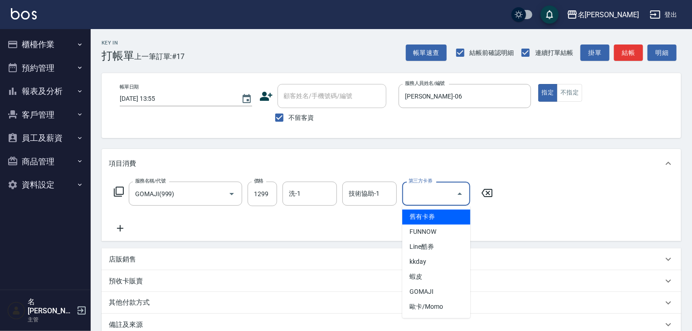
click at [434, 189] on div "第三方卡券 第三方卡券" at bounding box center [436, 194] width 68 height 24
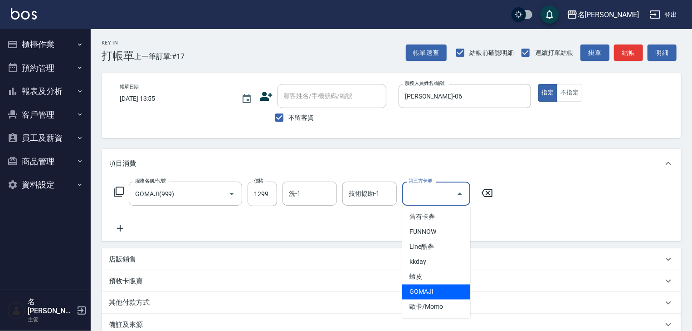
click at [437, 285] on span "GOMAJI" at bounding box center [436, 292] width 68 height 15
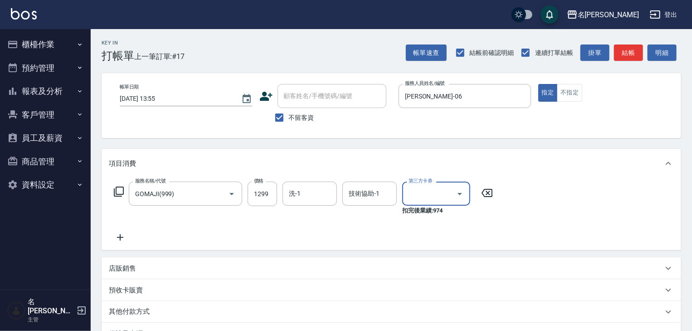
type input "GOMAJI"
click at [568, 92] on button "不指定" at bounding box center [569, 93] width 25 height 18
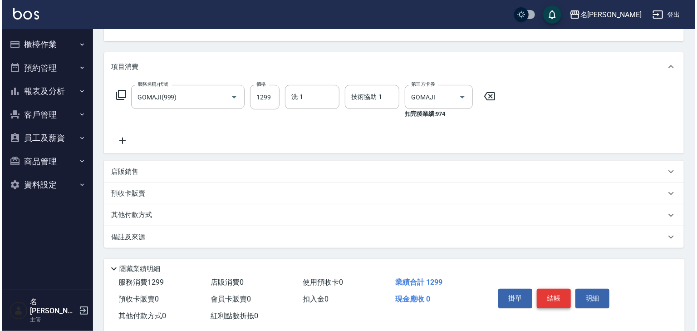
scroll to position [115, 0]
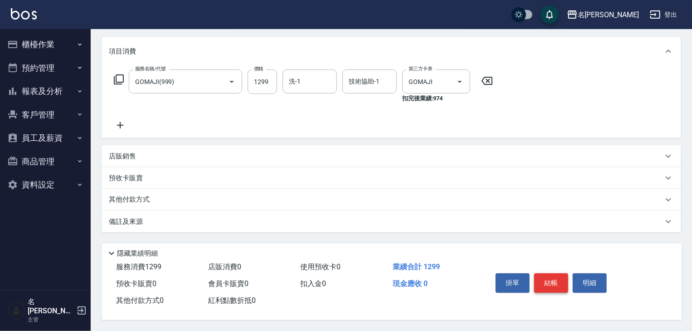
click at [550, 276] on button "結帳" at bounding box center [552, 282] width 34 height 19
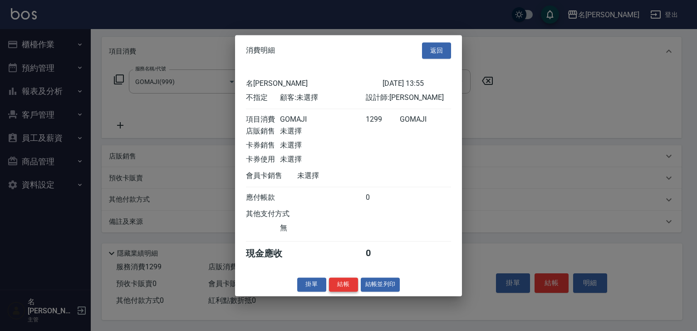
click at [343, 290] on button "結帳" at bounding box center [343, 284] width 29 height 14
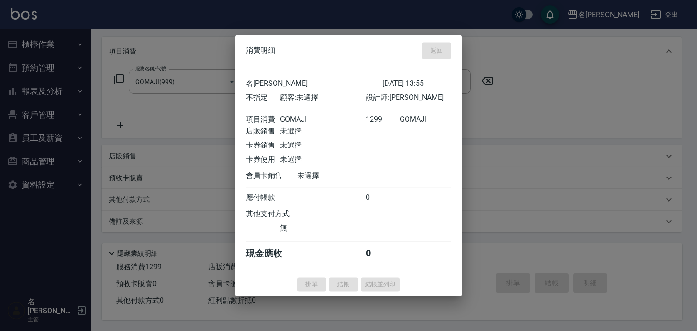
type input "[DATE] 14:00"
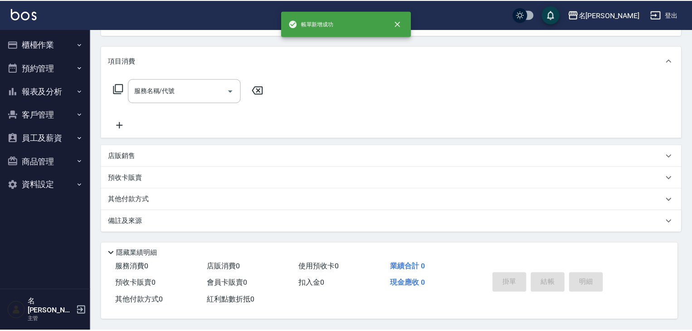
scroll to position [0, 0]
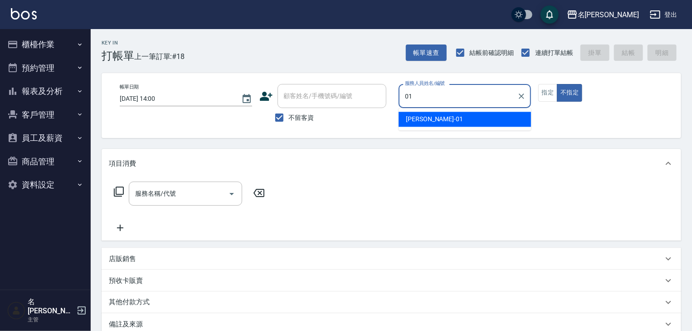
type input "[PERSON_NAME]-01"
type button "false"
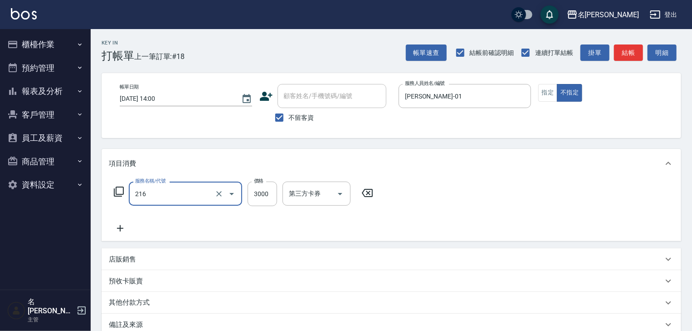
type input "陶瓷、溫朔燙(自備)(216)"
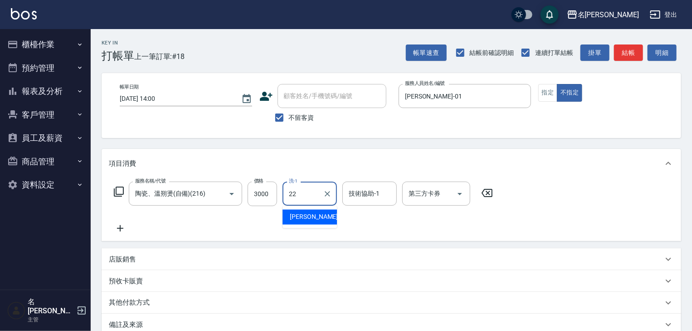
type input "[PERSON_NAME]-22"
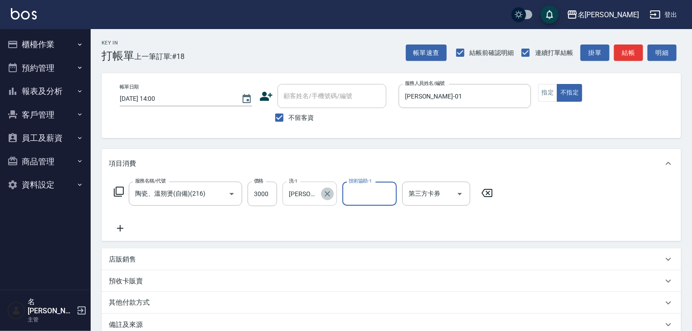
click at [328, 191] on icon "Clear" at bounding box center [327, 193] width 9 height 9
click at [125, 224] on icon at bounding box center [120, 228] width 23 height 11
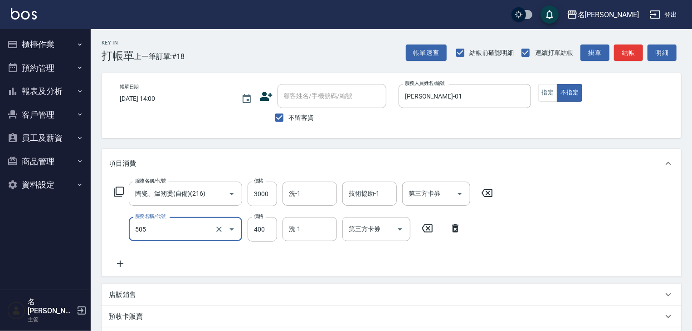
type input "洗髮(505)"
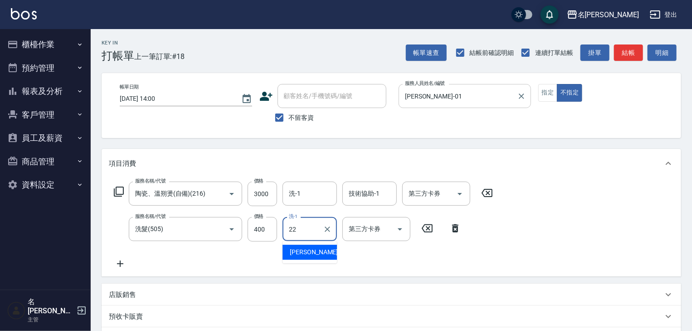
type input "[PERSON_NAME]-22"
click at [547, 94] on button "指定" at bounding box center [549, 93] width 20 height 18
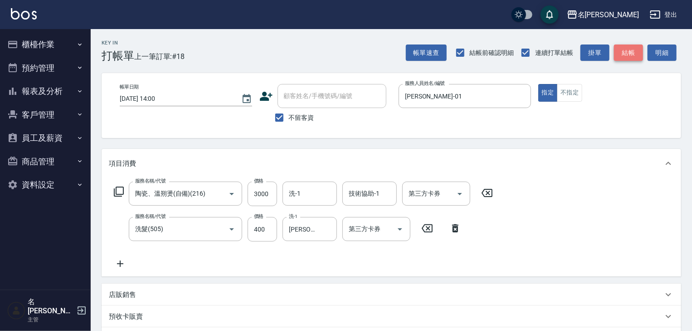
click at [638, 58] on button "結帳" at bounding box center [628, 52] width 29 height 17
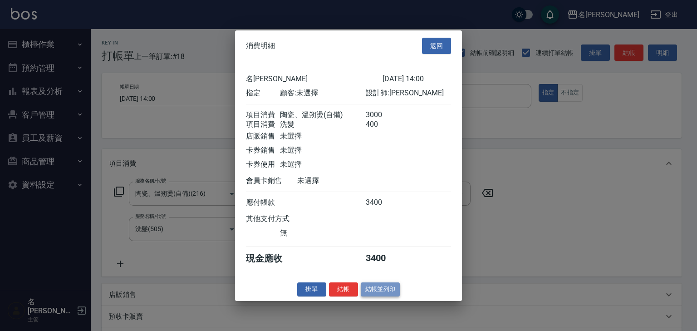
click at [390, 296] on button "結帳並列印" at bounding box center [380, 289] width 39 height 14
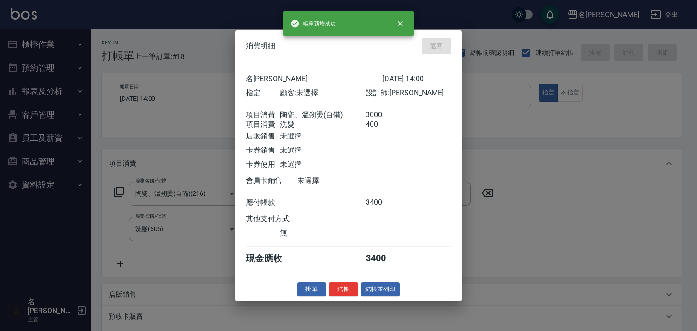
type input "[DATE] 14:02"
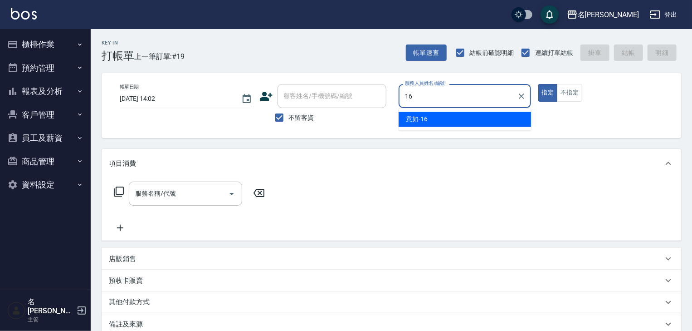
type input "意如-16"
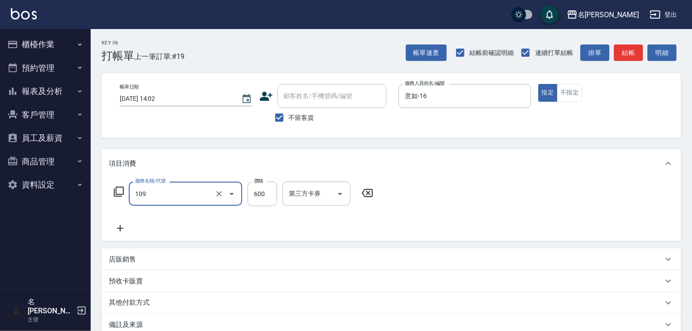
type input "基礎活氧健康洗/何首烏(109)"
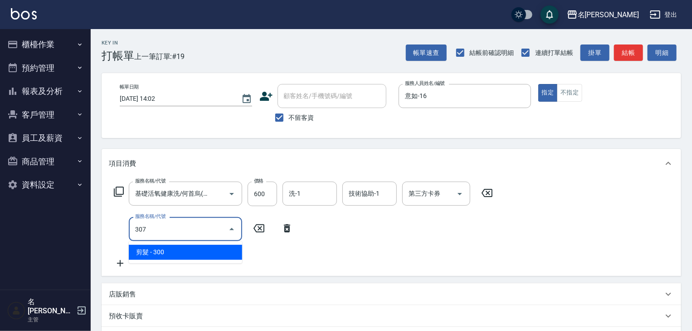
type input "剪髮(307)"
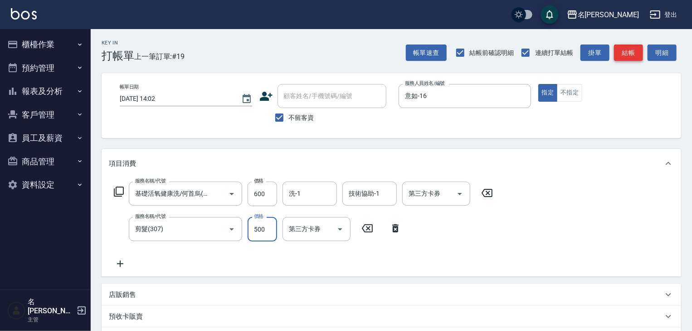
type input "500"
click at [633, 50] on button "結帳" at bounding box center [628, 52] width 29 height 17
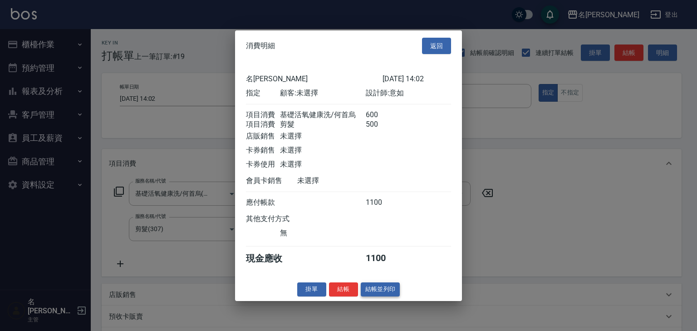
click at [374, 288] on button "結帳並列印" at bounding box center [380, 289] width 39 height 14
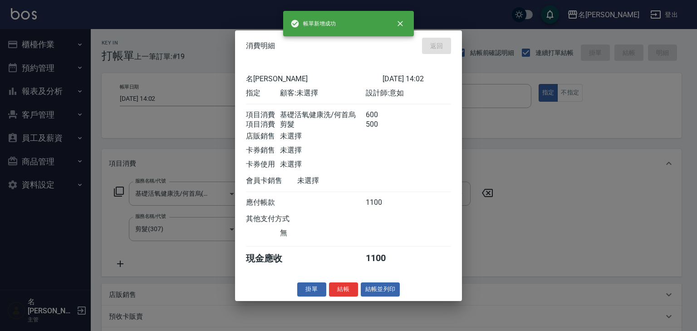
type input "[DATE] 14:31"
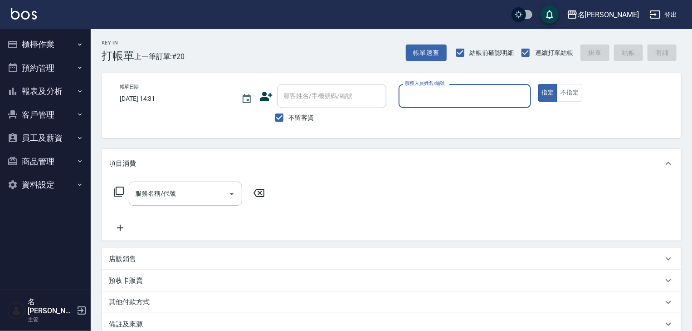
click at [57, 40] on button "櫃檯作業" at bounding box center [45, 45] width 83 height 24
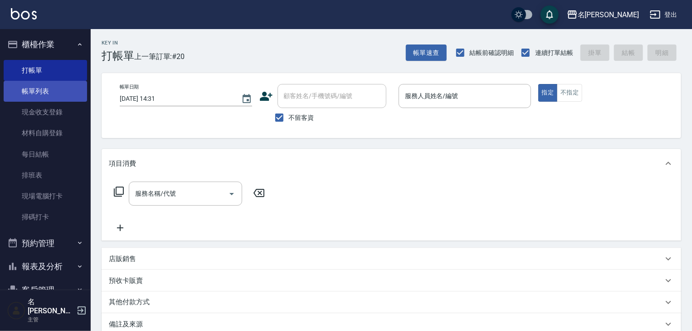
click at [30, 94] on link "帳單列表" at bounding box center [45, 91] width 83 height 21
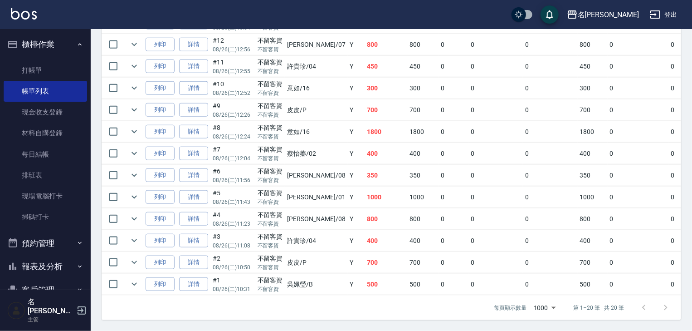
scroll to position [347, 0]
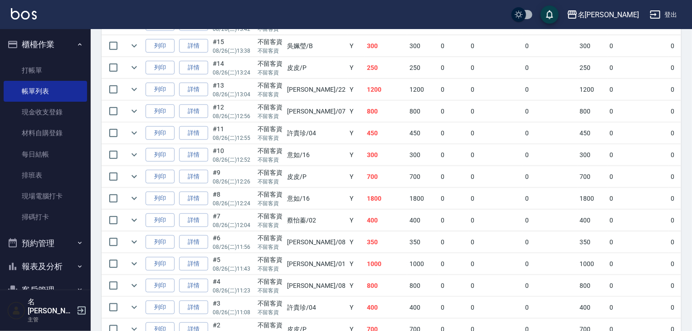
click at [365, 57] on td "300" at bounding box center [386, 45] width 43 height 21
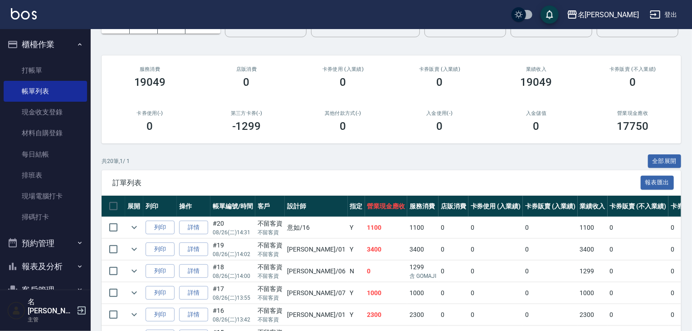
scroll to position [0, 0]
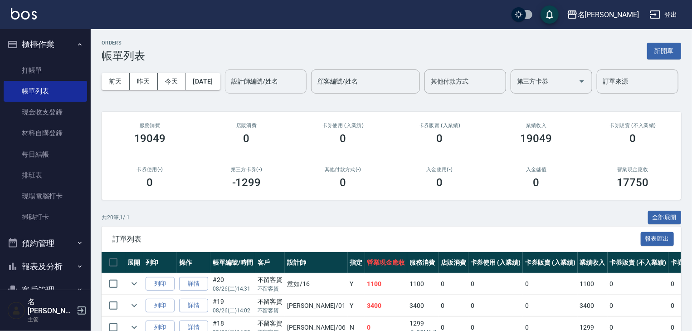
click at [229, 89] on input "設計師編號/姓名" at bounding box center [266, 82] width 74 height 16
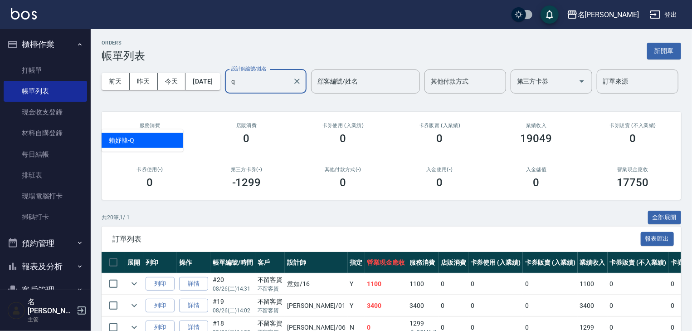
click at [159, 134] on div "[PERSON_NAME]" at bounding box center [143, 140] width 82 height 15
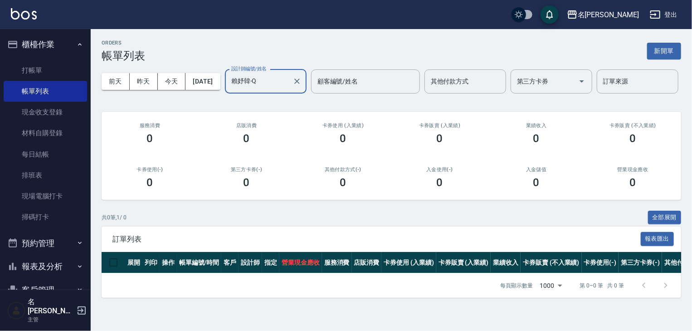
scroll to position [12, 0]
type input "賴妤韓-Q"
click at [180, 73] on button "今天" at bounding box center [172, 81] width 28 height 17
click at [34, 20] on link at bounding box center [24, 14] width 26 height 13
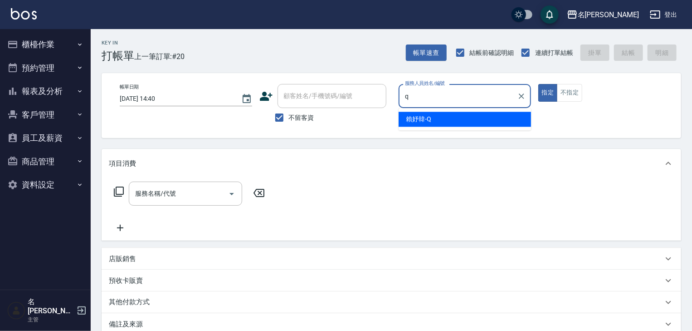
click at [407, 125] on div "[PERSON_NAME]" at bounding box center [465, 119] width 133 height 15
type input "賴妤韓-Q"
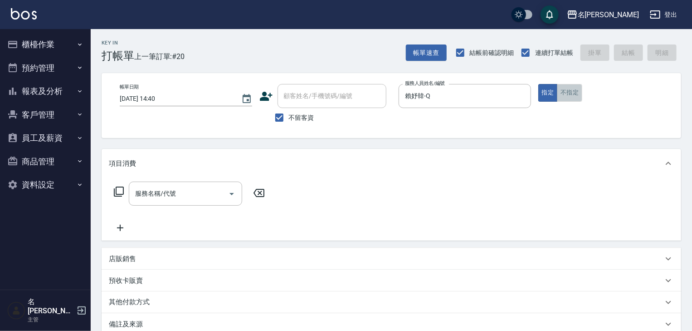
click at [576, 93] on button "不指定" at bounding box center [569, 93] width 25 height 18
click at [204, 192] on input "服務名稱/代號" at bounding box center [179, 194] width 92 height 16
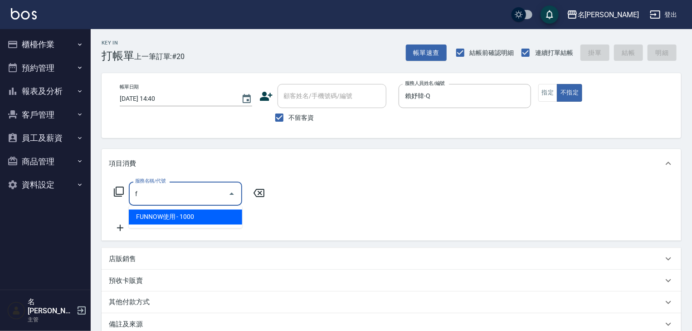
click at [207, 219] on span "FUNNOW使用 - 1000" at bounding box center [185, 217] width 113 height 15
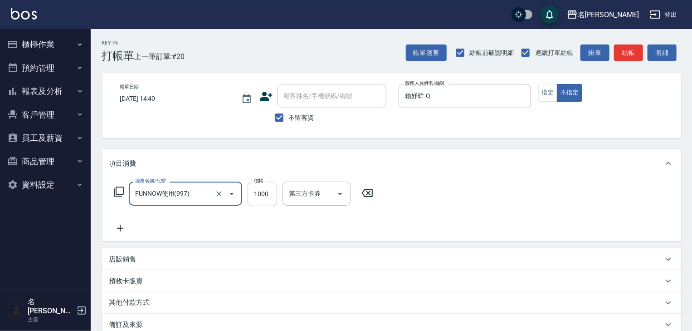
type input "FUNNOW使用(997)"
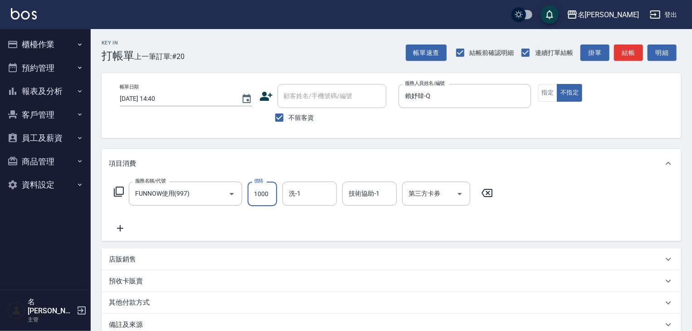
click at [263, 191] on input "1000" at bounding box center [262, 194] width 29 height 25
type input "399"
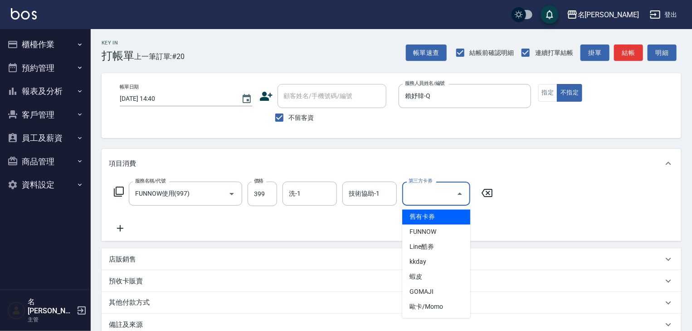
click at [434, 189] on div "第三方卡券 第三方卡券" at bounding box center [436, 194] width 68 height 24
click at [440, 231] on span "FUNNOW" at bounding box center [436, 232] width 68 height 15
type input "FUNNOW"
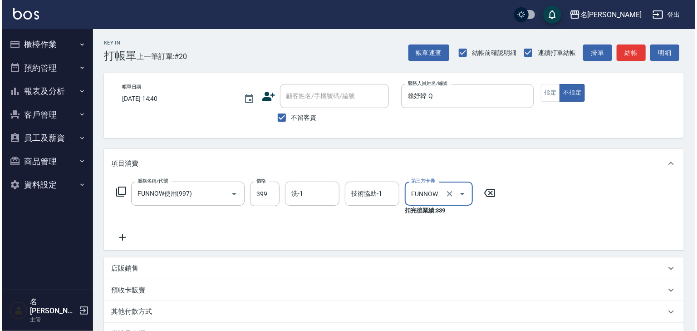
scroll to position [115, 0]
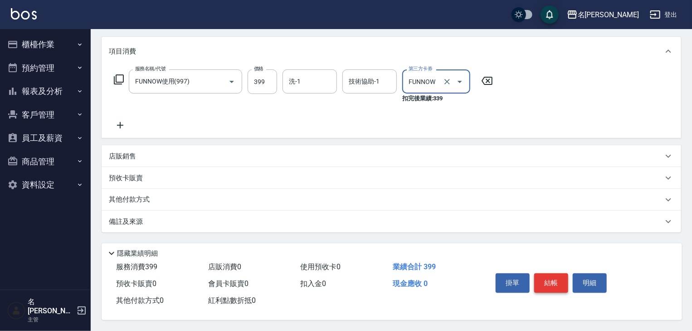
click at [549, 280] on button "結帳" at bounding box center [552, 282] width 34 height 19
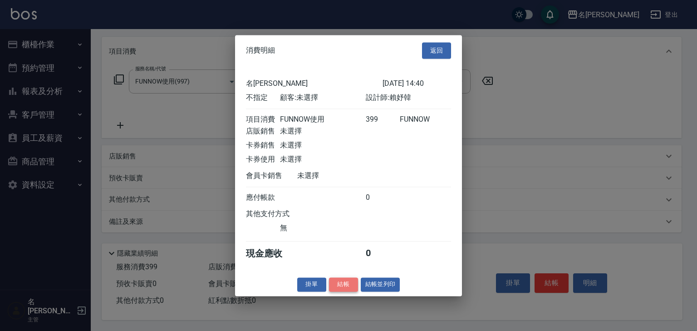
click at [345, 291] on button "結帳" at bounding box center [343, 284] width 29 height 14
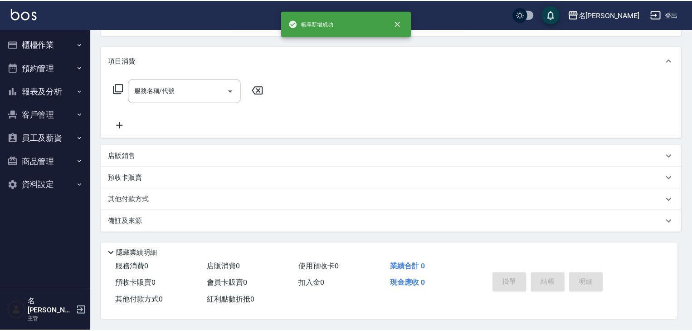
scroll to position [0, 0]
